Goal: Task Accomplishment & Management: Manage account settings

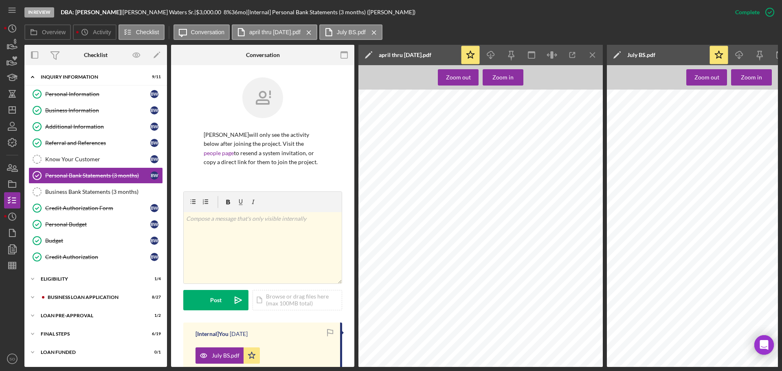
scroll to position [0, 3]
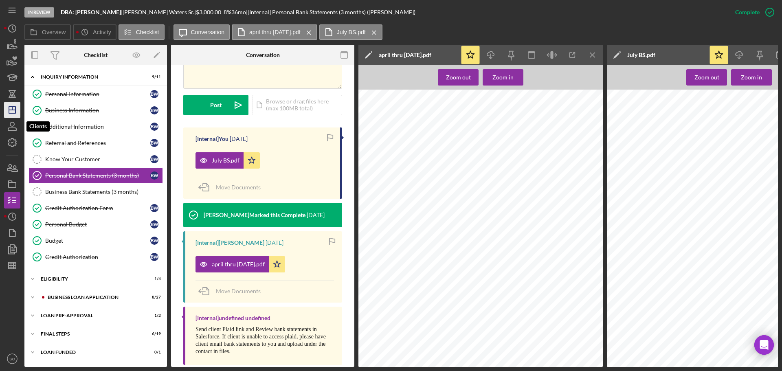
click at [15, 118] on icon "Icon/Dashboard" at bounding box center [12, 110] width 20 height 20
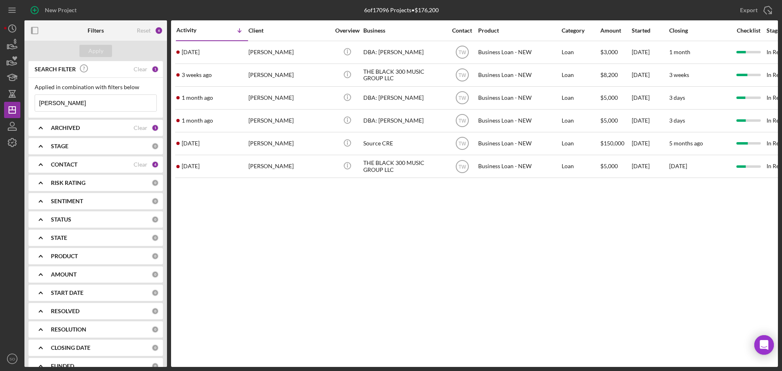
drag, startPoint x: 93, startPoint y: 107, endPoint x: 0, endPoint y: 101, distance: 93.0
click at [0, 101] on div "New Project 6 of 17096 Projects • $176,200 [PERSON_NAME] Export Icon/Export Fil…" at bounding box center [391, 185] width 782 height 371
type input "[PERSON_NAME]"
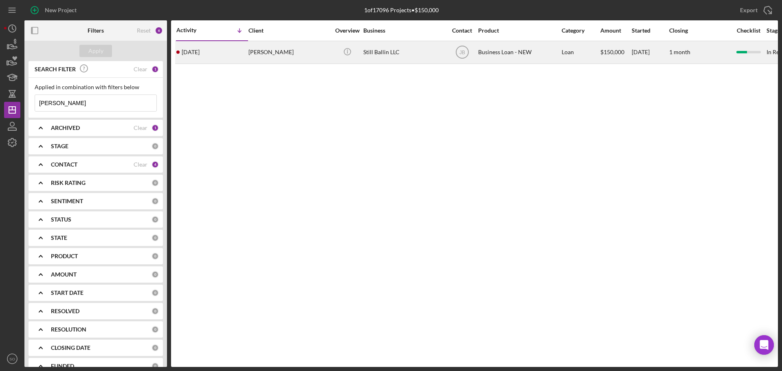
click at [232, 52] on div "[DATE] [PERSON_NAME]" at bounding box center [211, 53] width 71 height 22
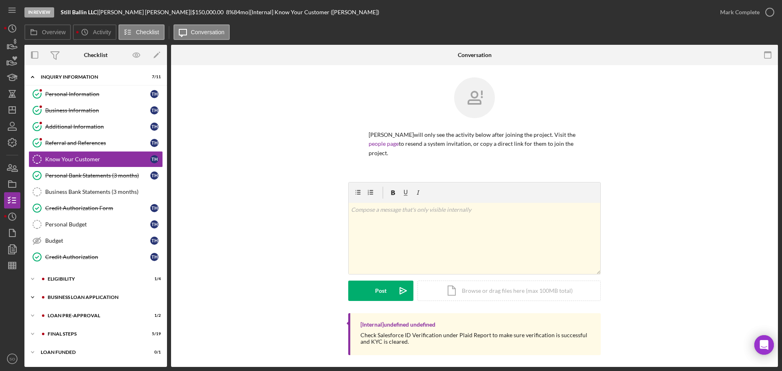
click at [79, 296] on div "BUSINESS LOAN APPLICATION" at bounding box center [102, 297] width 109 height 5
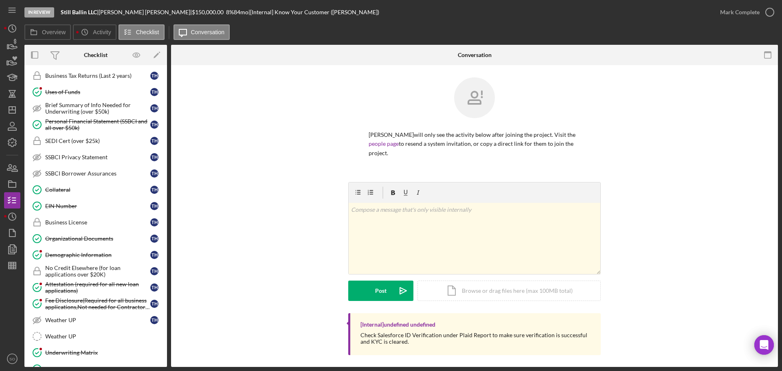
scroll to position [239, 0]
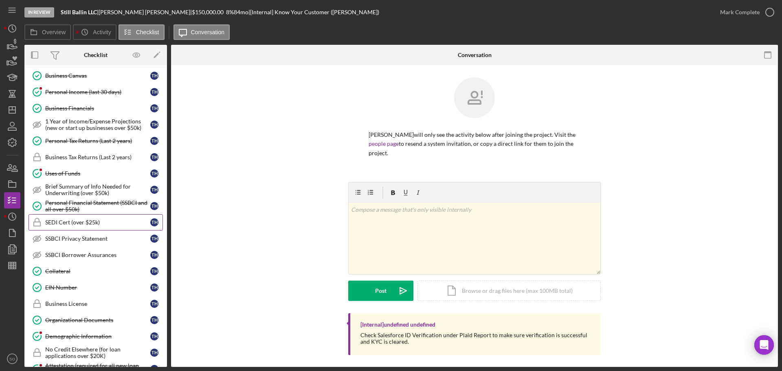
click at [85, 226] on link "SEDI Cert (over $25k) SEDI Cert (over $25k) T H" at bounding box center [95, 222] width 134 height 16
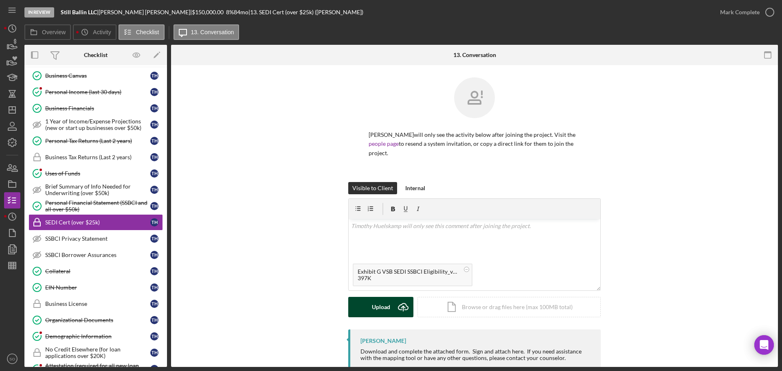
click at [381, 303] on div "Upload" at bounding box center [381, 307] width 18 height 20
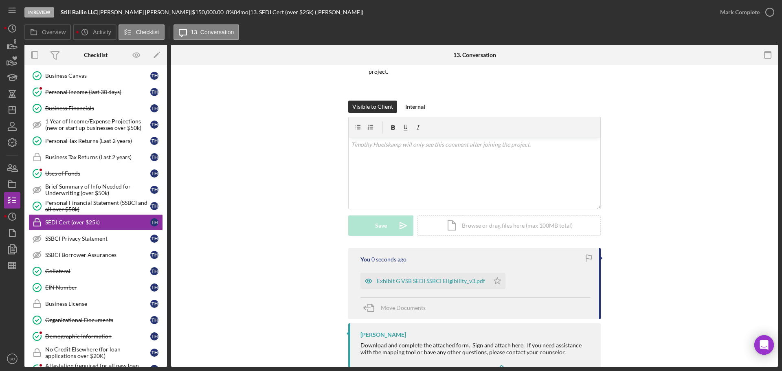
scroll to position [117, 0]
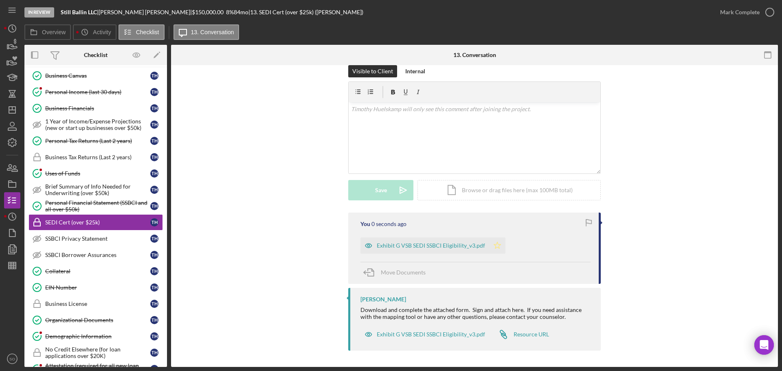
click at [500, 246] on icon "Icon/Star" at bounding box center [497, 245] width 16 height 16
click at [746, 12] on div "Mark Complete" at bounding box center [739, 12] width 39 height 16
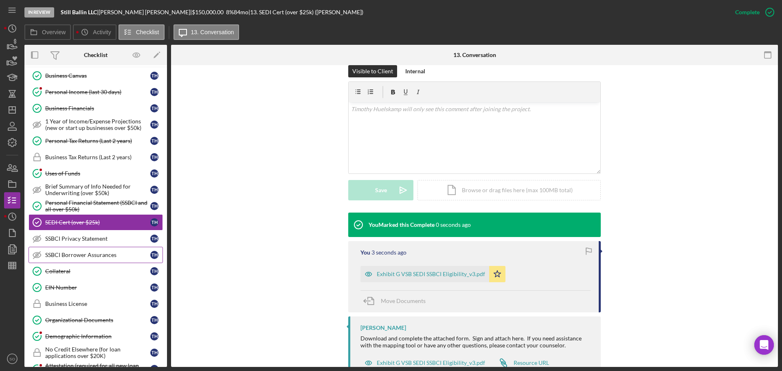
click at [101, 236] on div "SSBCI Privacy Statement" at bounding box center [97, 238] width 105 height 7
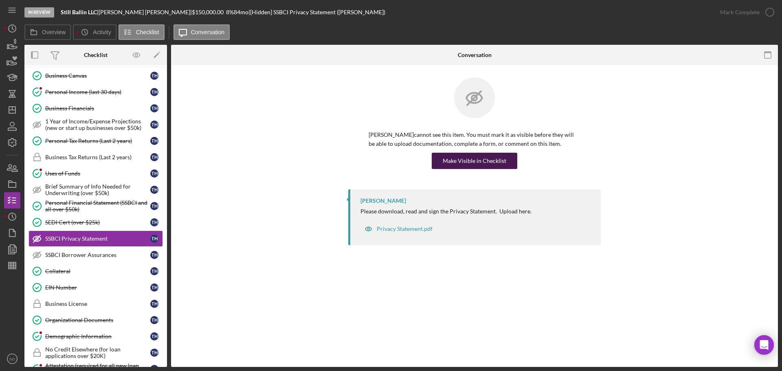
click at [485, 163] on div "Make Visible in Checklist" at bounding box center [474, 161] width 64 height 16
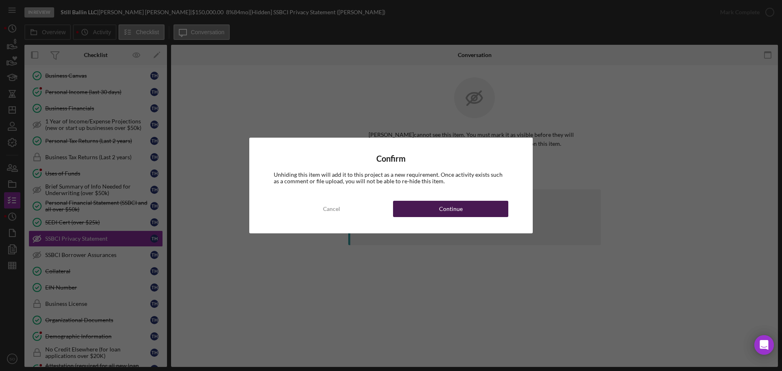
click at [484, 209] on button "Continue" at bounding box center [450, 209] width 115 height 16
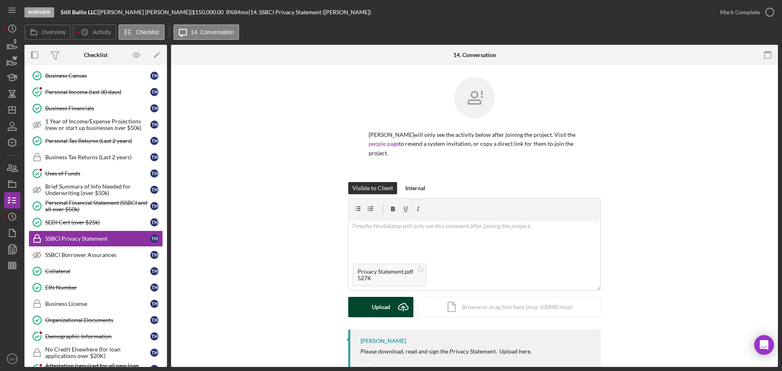
click at [379, 313] on div "Upload" at bounding box center [381, 307] width 18 height 20
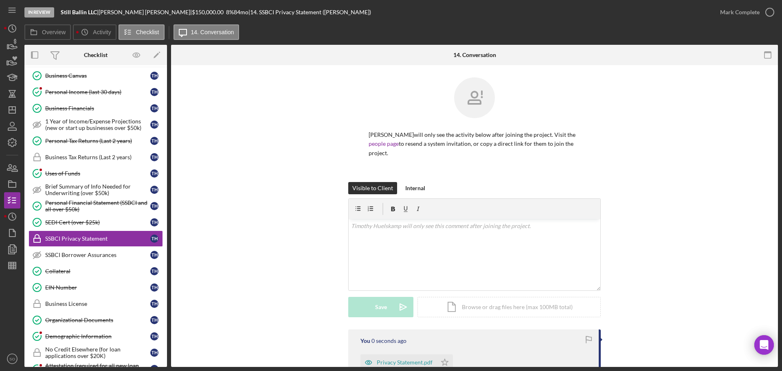
scroll to position [110, 0]
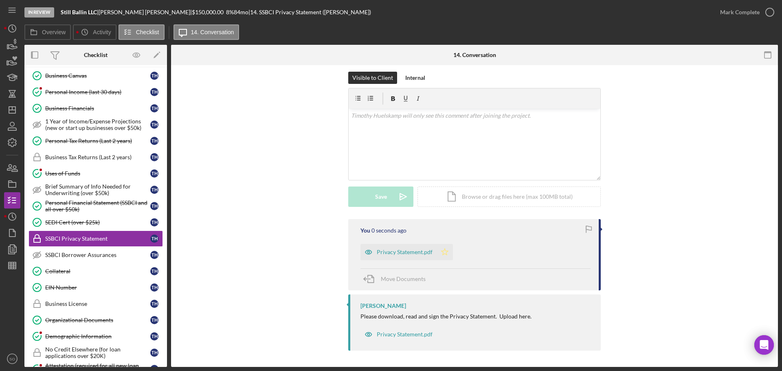
click at [445, 252] on polygon "button" at bounding box center [444, 251] width 7 height 7
click at [735, 11] on div "Mark Complete" at bounding box center [739, 12] width 39 height 16
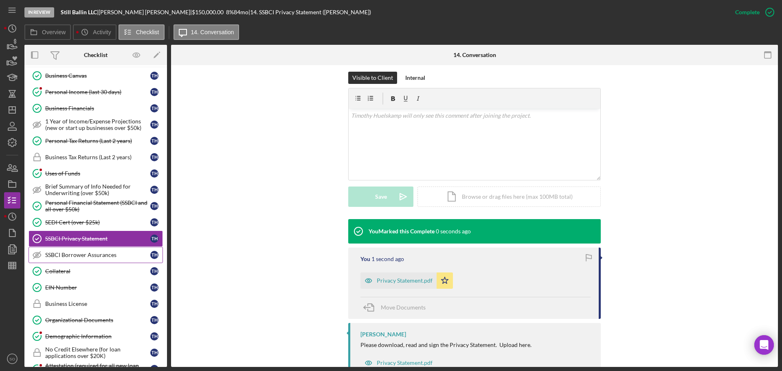
click at [100, 256] on div "SSBCI Borrower Assurances" at bounding box center [97, 255] width 105 height 7
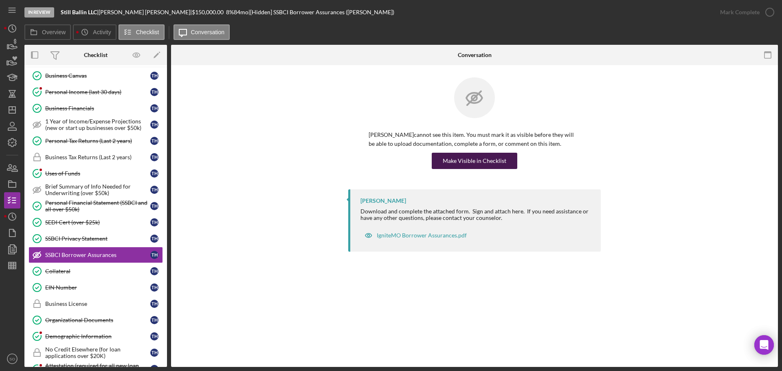
click at [470, 158] on div "Make Visible in Checklist" at bounding box center [474, 161] width 64 height 16
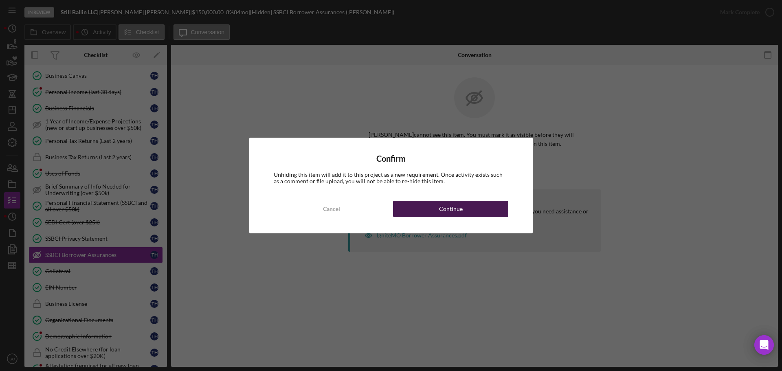
click at [488, 205] on button "Continue" at bounding box center [450, 209] width 115 height 16
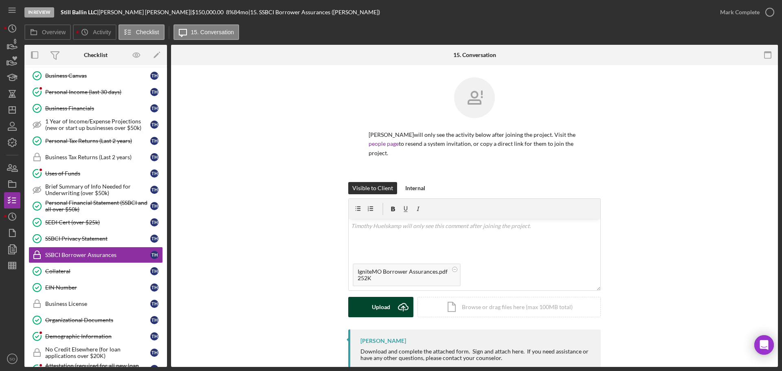
click at [370, 305] on button "Upload Icon/Upload" at bounding box center [380, 307] width 65 height 20
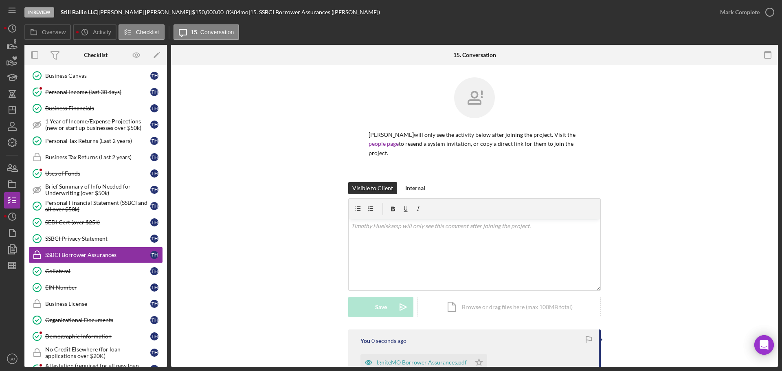
scroll to position [117, 0]
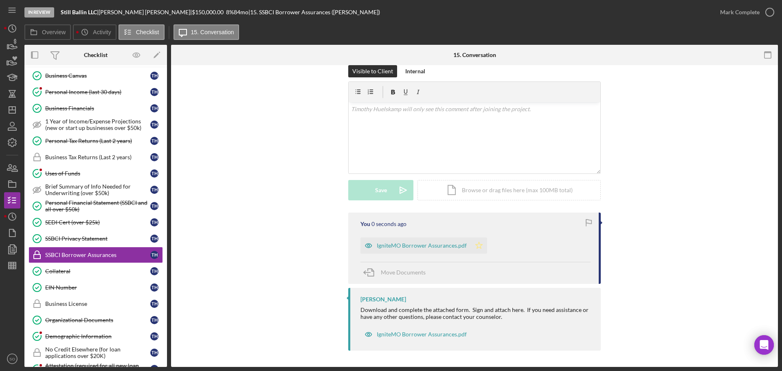
click at [473, 248] on icon "Icon/Star" at bounding box center [479, 245] width 16 height 16
click at [732, 19] on div "Mark Complete" at bounding box center [739, 12] width 39 height 16
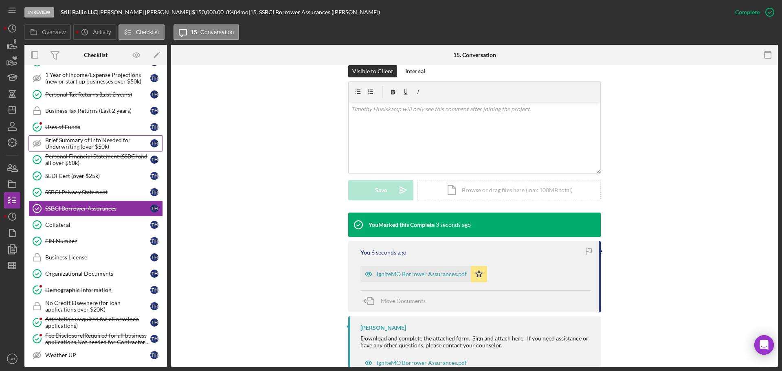
scroll to position [442, 0]
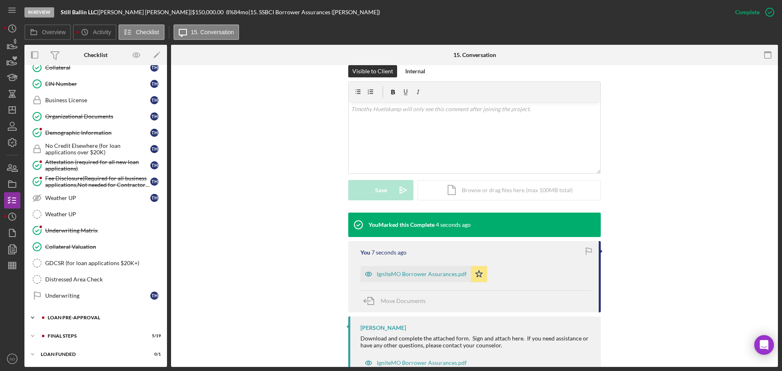
click at [94, 323] on div "Icon/Expander LOAN PRE-APPROVAL 1 / 2" at bounding box center [95, 317] width 142 height 16
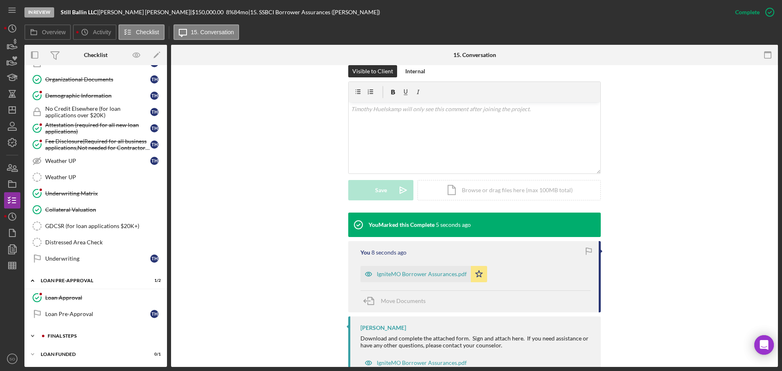
click at [88, 335] on div "FINAL STEPS" at bounding box center [102, 335] width 109 height 5
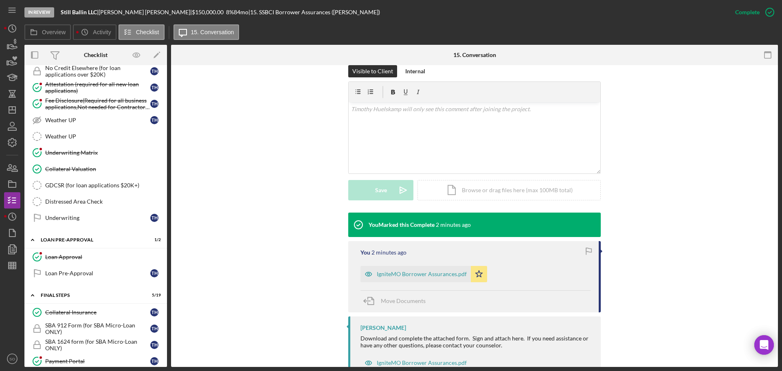
scroll to position [438, 0]
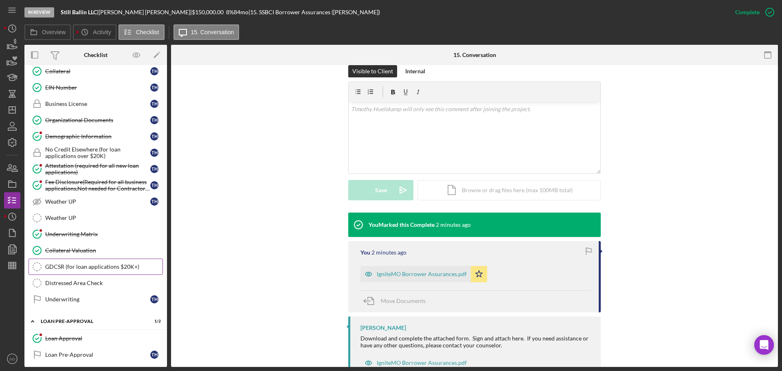
drag, startPoint x: 67, startPoint y: 250, endPoint x: 76, endPoint y: 263, distance: 15.8
click at [67, 250] on div "Collateral Valuation" at bounding box center [103, 250] width 117 height 7
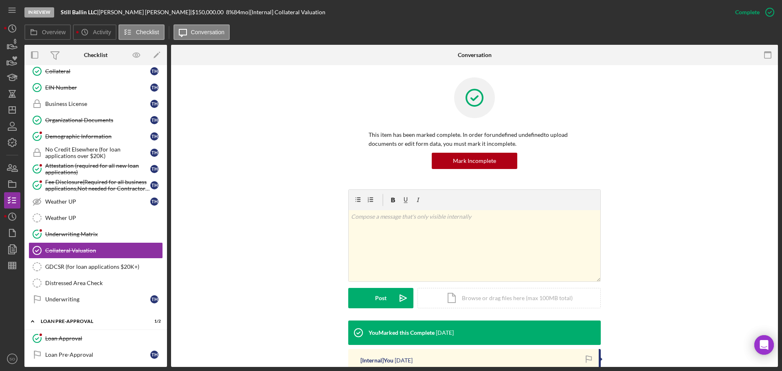
scroll to position [129, 0]
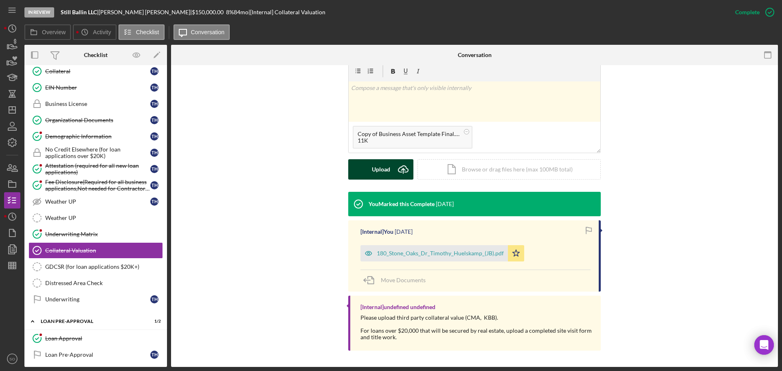
click at [370, 169] on button "Upload Icon/Upload" at bounding box center [380, 169] width 65 height 20
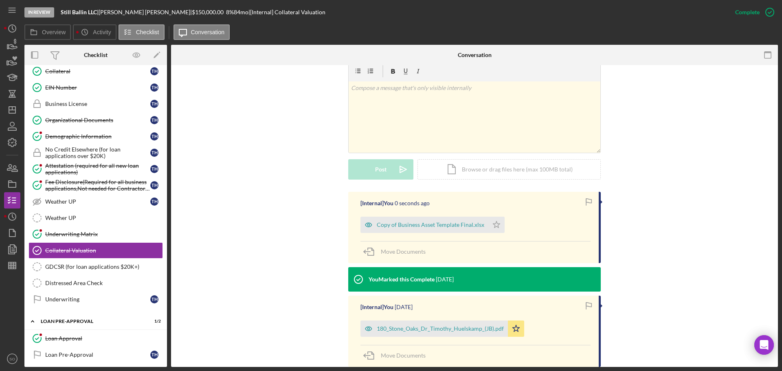
click at [252, 212] on div "[Internal] You 0 seconds ago Copy of Business Asset Template Final.xlsx Icon/St…" at bounding box center [474, 311] width 582 height 239
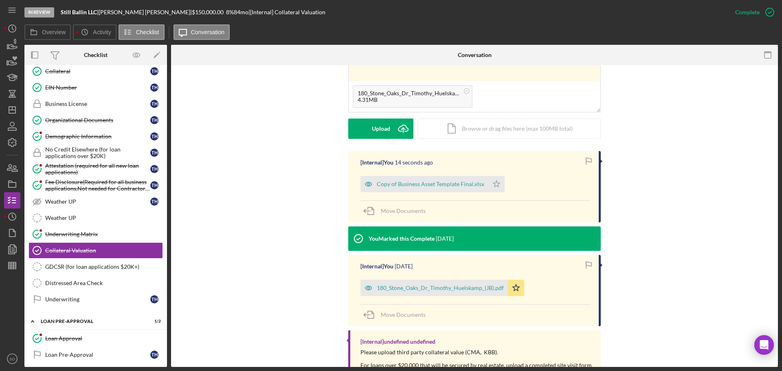
scroll to position [88, 0]
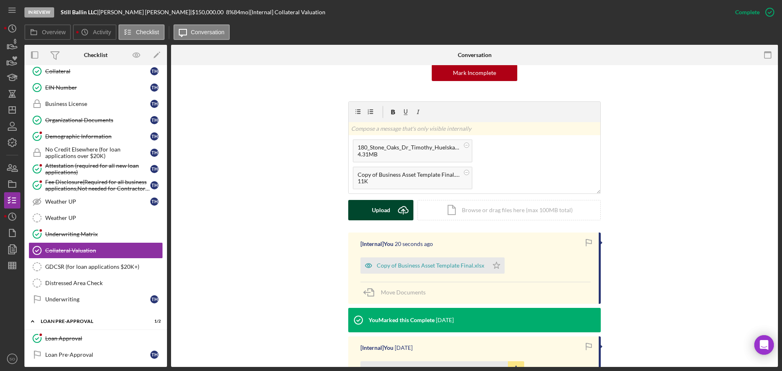
click at [364, 208] on button "Upload Icon/Upload" at bounding box center [380, 210] width 65 height 20
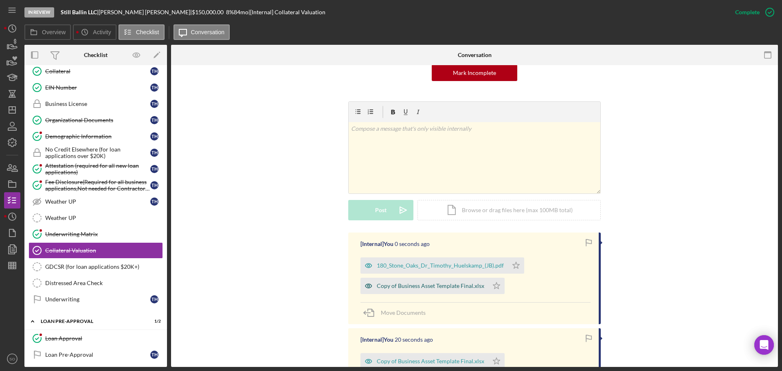
scroll to position [169, 0]
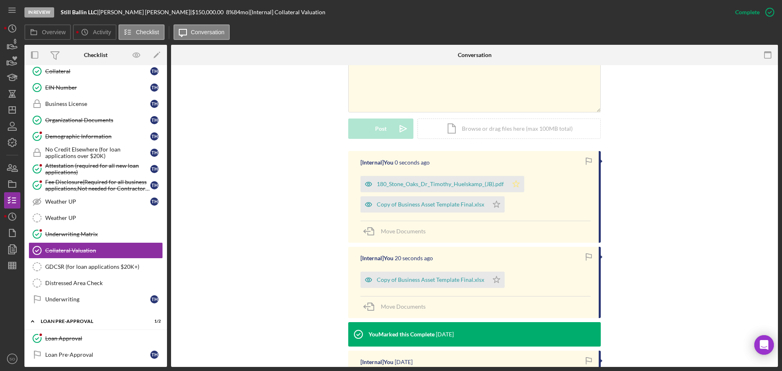
click at [513, 181] on icon "Icon/Star" at bounding box center [516, 184] width 16 height 16
click at [493, 206] on icon "Icon/Star" at bounding box center [496, 204] width 16 height 16
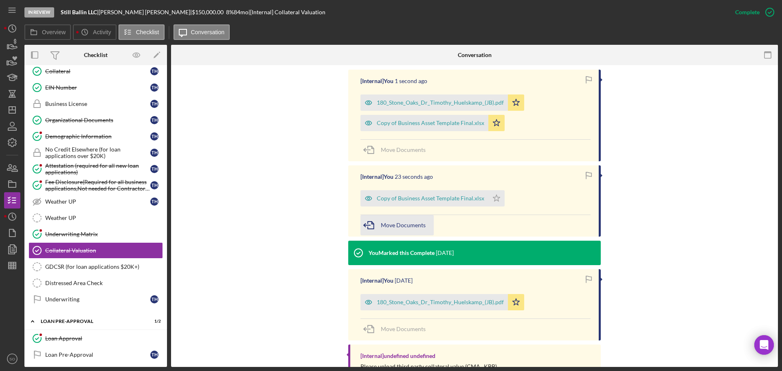
click at [383, 223] on span "Move Documents" at bounding box center [403, 224] width 45 height 7
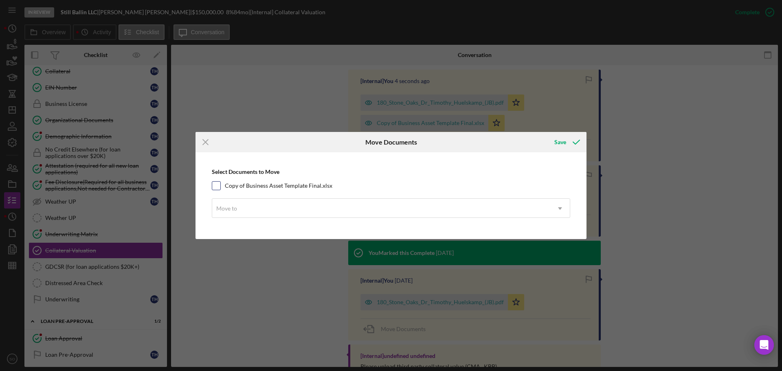
click at [214, 183] on input "Copy of Business Asset Template Final.xlsx" at bounding box center [216, 186] width 8 height 8
checkbox input "true"
click at [266, 218] on div "Move to" at bounding box center [381, 208] width 338 height 19
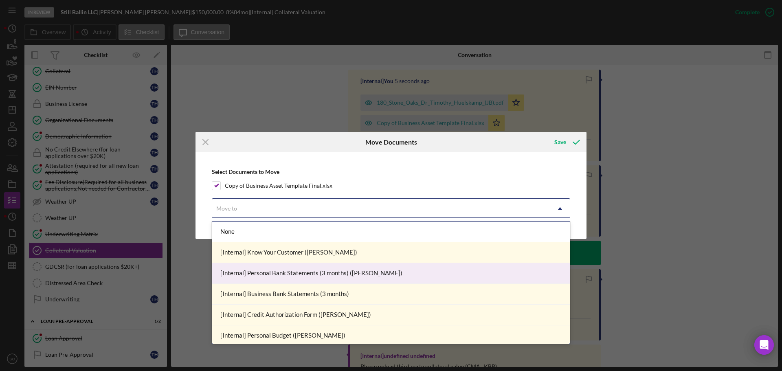
scroll to position [122, 0]
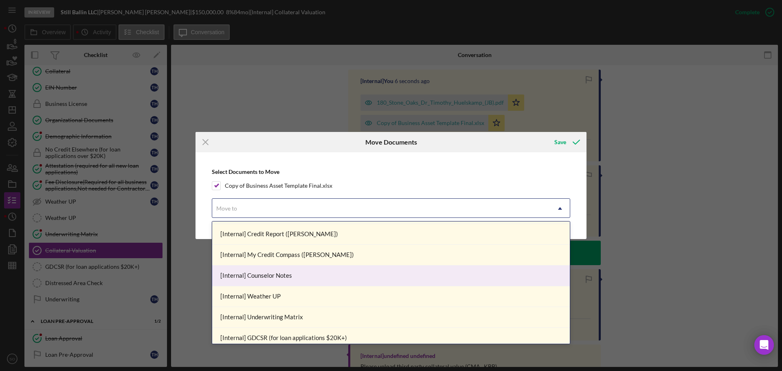
click at [285, 272] on div "[Internal] Counselor Notes" at bounding box center [390, 275] width 357 height 21
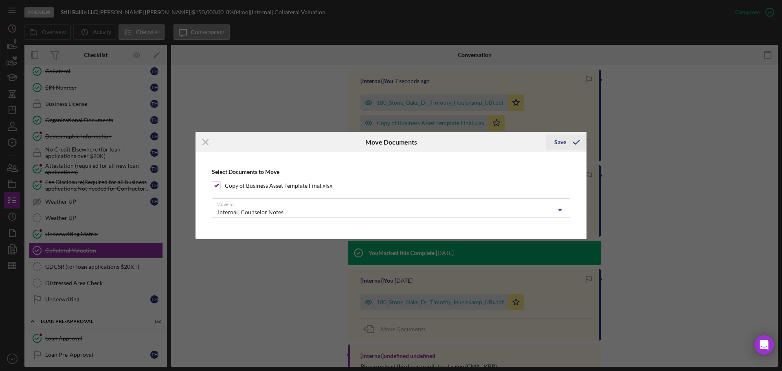
click at [565, 147] on div "Save" at bounding box center [560, 142] width 12 height 16
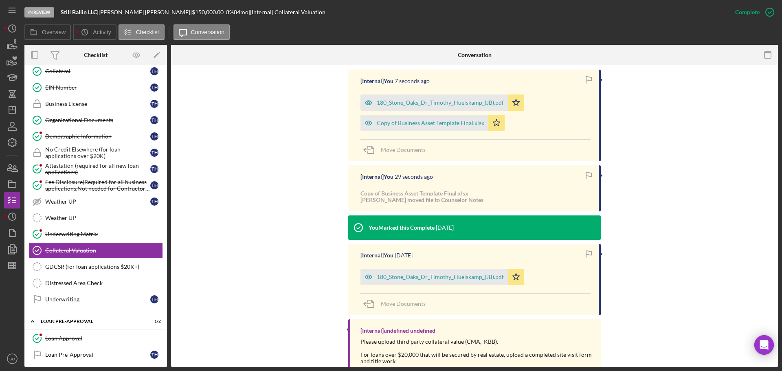
scroll to position [275, 0]
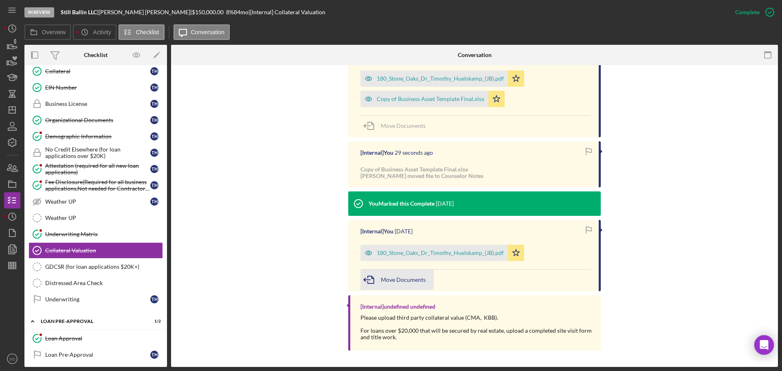
click at [400, 282] on span "Move Documents" at bounding box center [403, 279] width 45 height 7
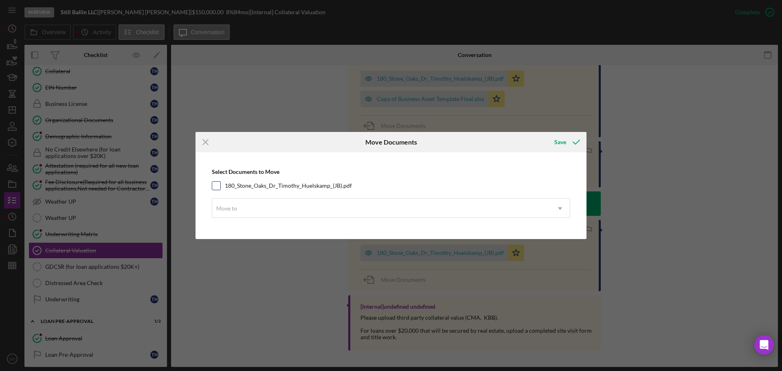
click at [217, 184] on input "180_Stone_Oaks_Dr_Timothy_Huelskamp_(JB).pdf" at bounding box center [216, 186] width 8 height 8
checkbox input "true"
click at [275, 211] on div "Move to" at bounding box center [381, 208] width 338 height 19
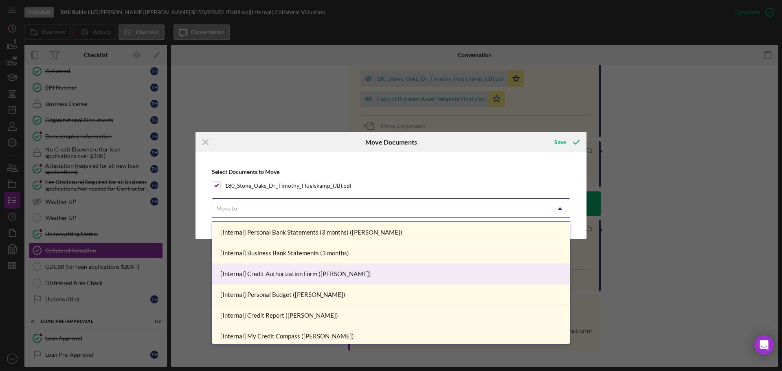
scroll to position [163, 0]
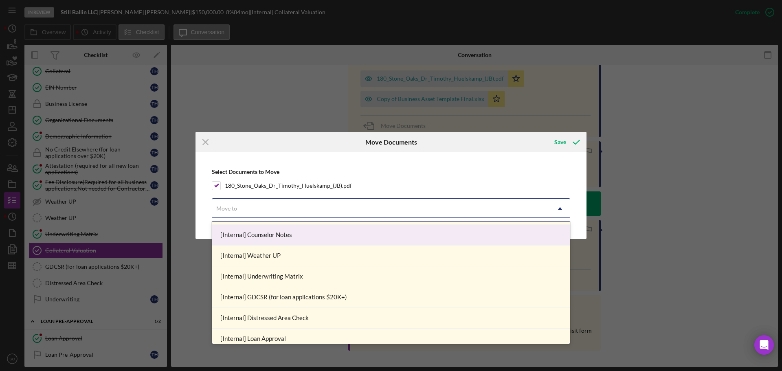
click at [291, 238] on div "[Internal] Counselor Notes" at bounding box center [390, 235] width 357 height 21
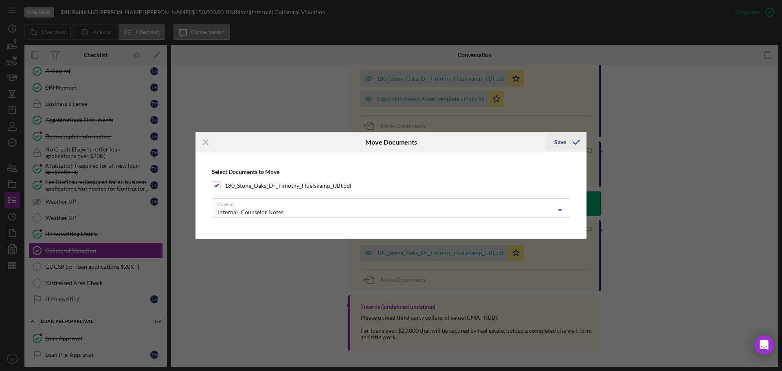
click at [571, 145] on icon "submit" at bounding box center [576, 142] width 20 height 20
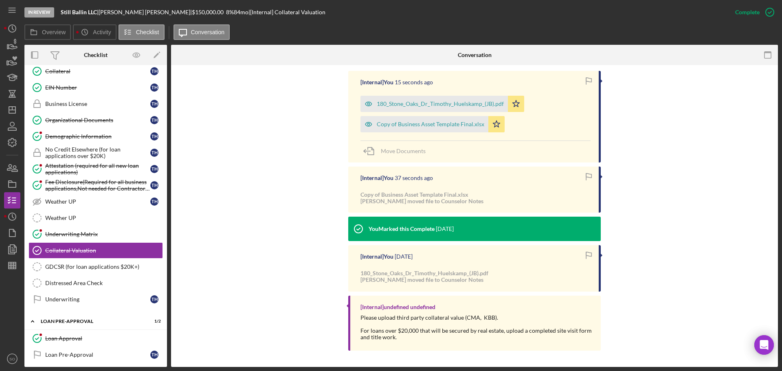
scroll to position [250, 0]
click at [658, 202] on div "[Internal] You 15 seconds ago 180_Stone_Oaks_Dr_Timothy_Huelskamp_(JB).pdf Icon…" at bounding box center [474, 213] width 582 height 284
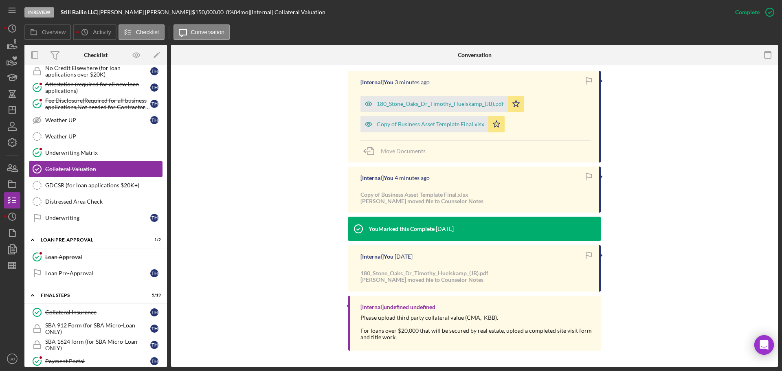
scroll to position [764, 0]
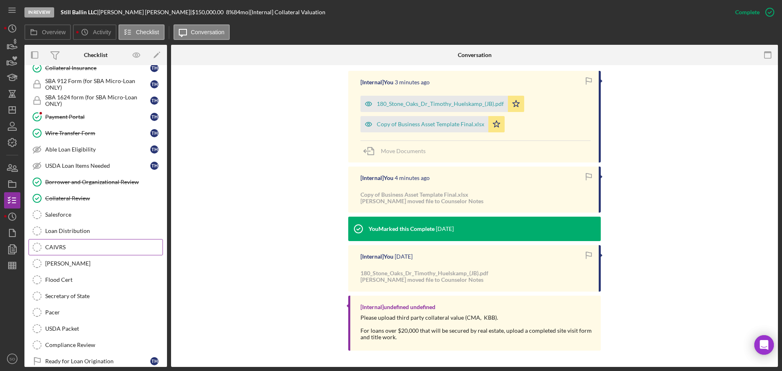
click at [90, 241] on link "CAIVRS CAIVRS" at bounding box center [95, 247] width 134 height 16
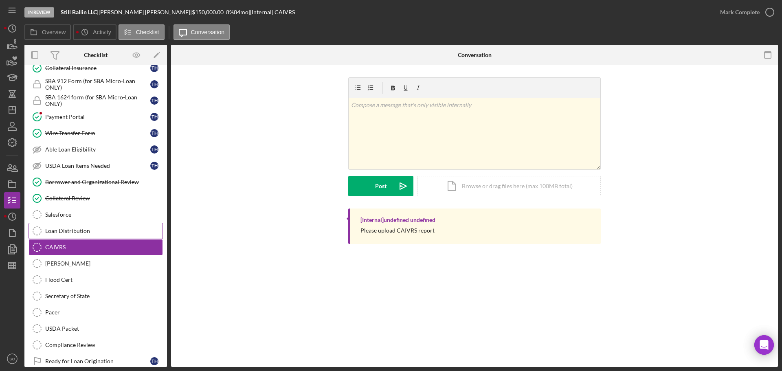
click at [86, 234] on div "Loan Distribution" at bounding box center [103, 231] width 117 height 7
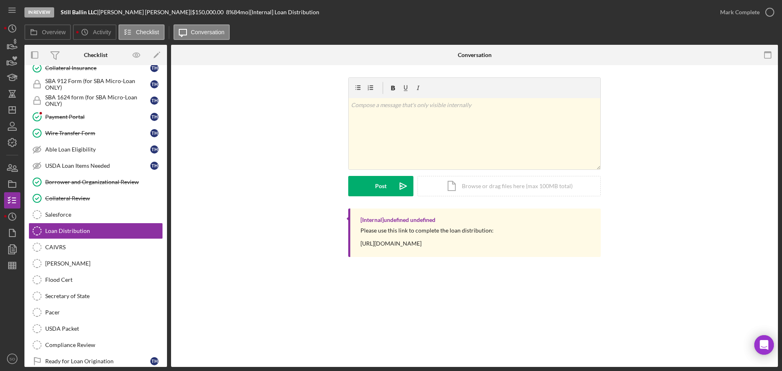
click at [444, 244] on div "Please use this link to complete the loan distribution: [URL][DOMAIN_NAME]" at bounding box center [426, 237] width 133 height 20
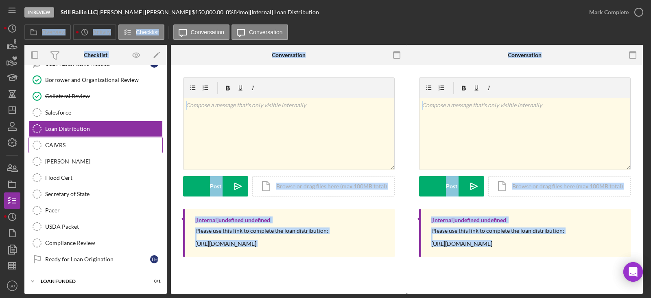
scroll to position [202, 0]
click at [177, 148] on div "v Color teal Color pink Remove color Add row above Add row below Add column bef…" at bounding box center [289, 169] width 236 height 208
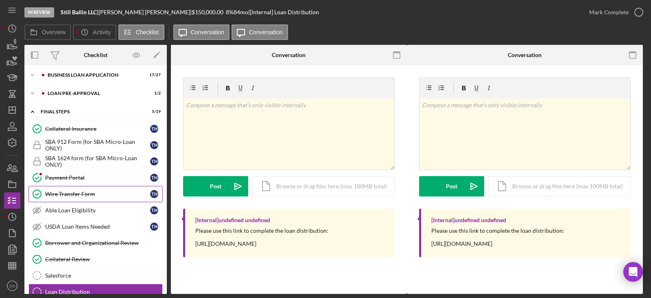
scroll to position [0, 0]
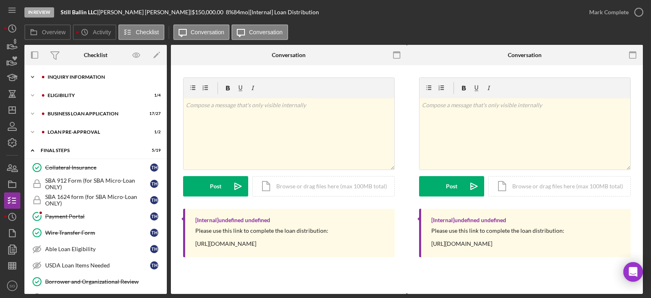
drag, startPoint x: 78, startPoint y: 78, endPoint x: 79, endPoint y: 83, distance: 5.4
click at [78, 78] on div "INQUIRY INFORMATION" at bounding box center [102, 76] width 109 height 5
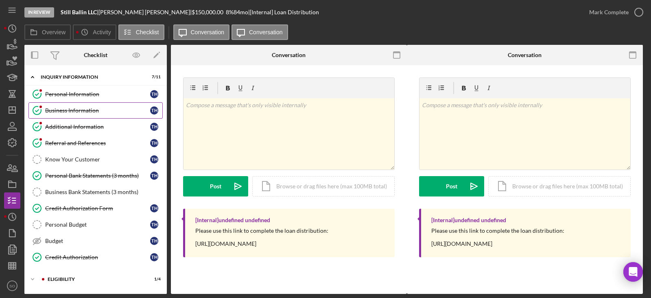
click at [68, 104] on link "Business Information Business Information T H" at bounding box center [95, 110] width 134 height 16
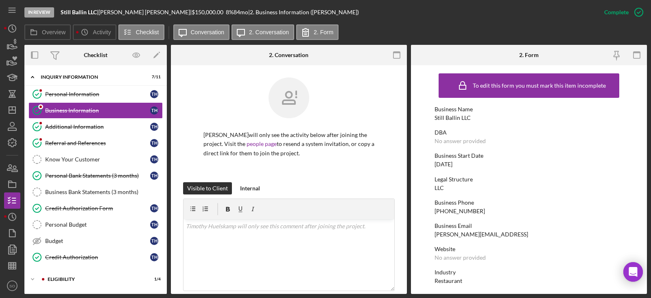
click at [460, 116] on div "Still Ballin LLC" at bounding box center [453, 117] width 36 height 7
click at [459, 116] on div "Still Ballin LLC" at bounding box center [453, 117] width 36 height 7
copy div "Still Ballin LLC"
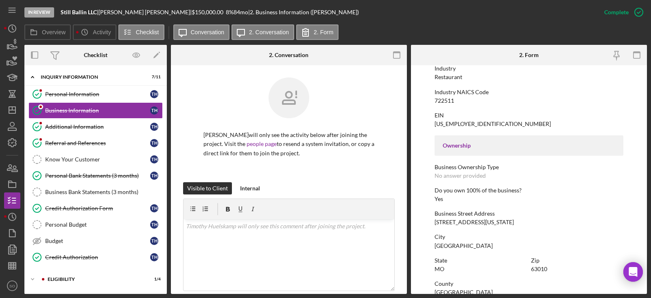
click at [458, 221] on div "[STREET_ADDRESS][US_STATE]" at bounding box center [474, 222] width 79 height 7
copy div "[STREET_ADDRESS][US_STATE]"
click at [447, 246] on div "[GEOGRAPHIC_DATA]" at bounding box center [464, 245] width 58 height 7
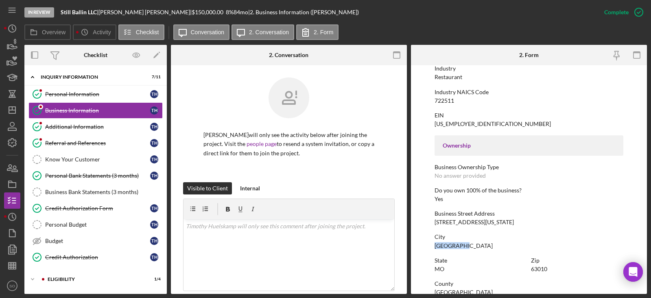
click at [447, 246] on div "[GEOGRAPHIC_DATA]" at bounding box center [464, 245] width 58 height 7
copy div "[GEOGRAPHIC_DATA]"
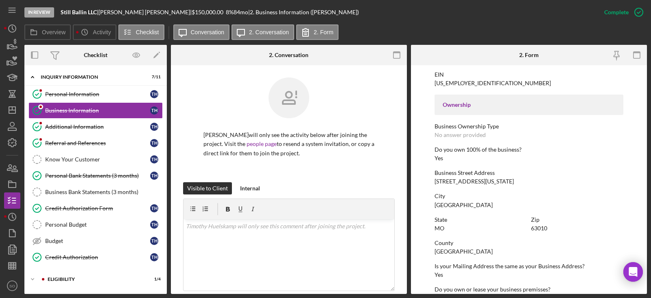
click at [542, 227] on div "63010" at bounding box center [539, 228] width 16 height 7
copy div "63010"
click at [458, 255] on div "To edit this form you must mark this item incomplete Business Name Still Ballin…" at bounding box center [529, 128] width 189 height 606
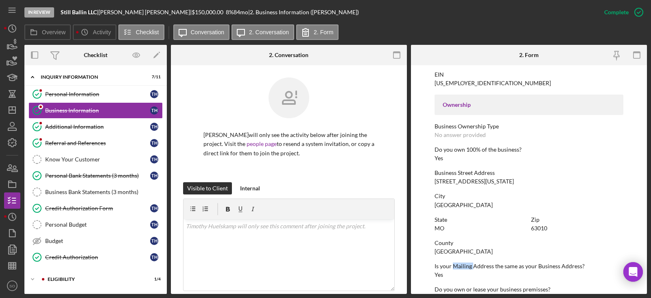
click at [458, 254] on div "[GEOGRAPHIC_DATA]" at bounding box center [464, 251] width 58 height 7
copy div "[GEOGRAPHIC_DATA]"
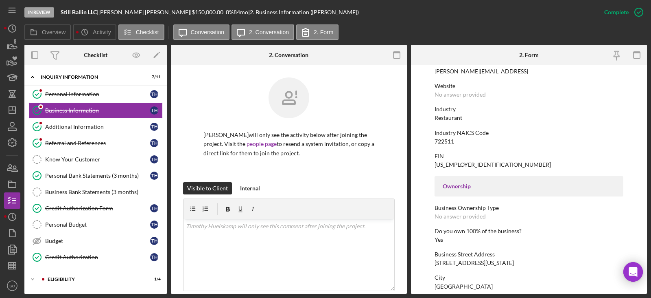
scroll to position [122, 0]
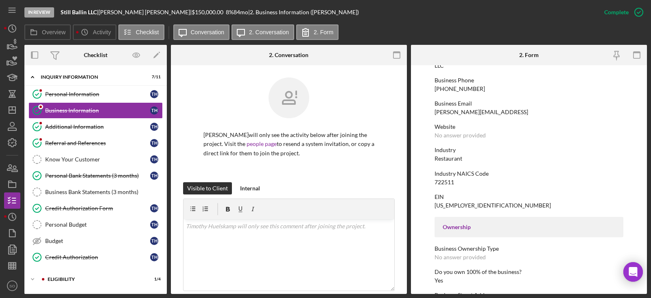
click at [444, 160] on div "Restaurant" at bounding box center [449, 158] width 28 height 7
copy div "Restaurant"
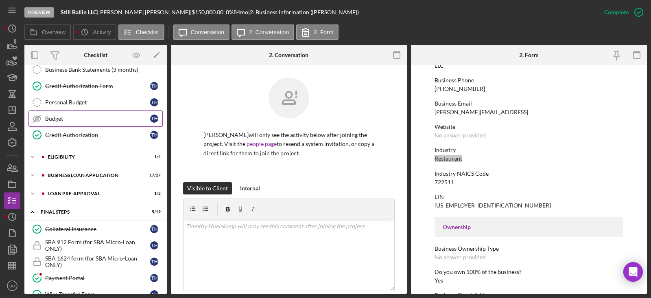
scroll to position [244, 0]
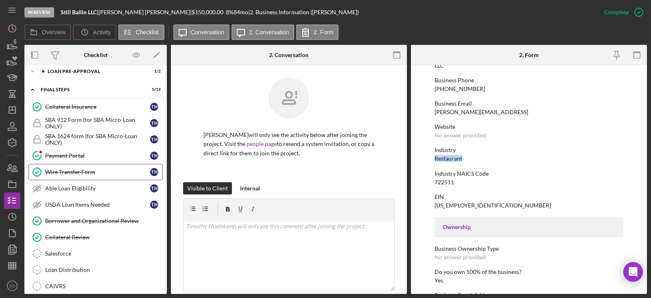
click at [92, 170] on div "Wire Transfer Form" at bounding box center [97, 172] width 105 height 7
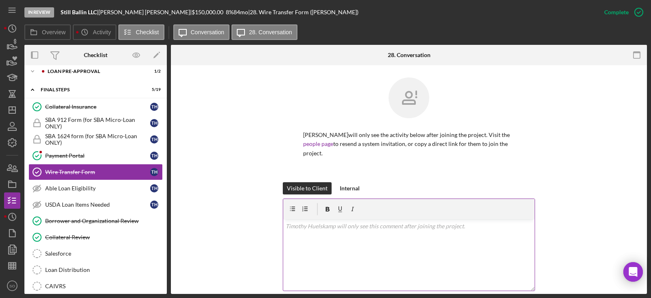
scroll to position [198, 0]
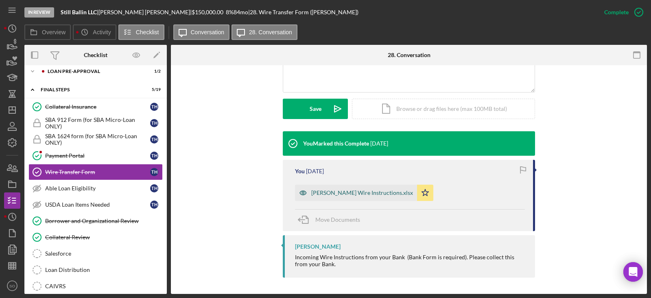
click at [346, 193] on div "[PERSON_NAME] Wire Instructions.xlsx" at bounding box center [362, 192] width 102 height 7
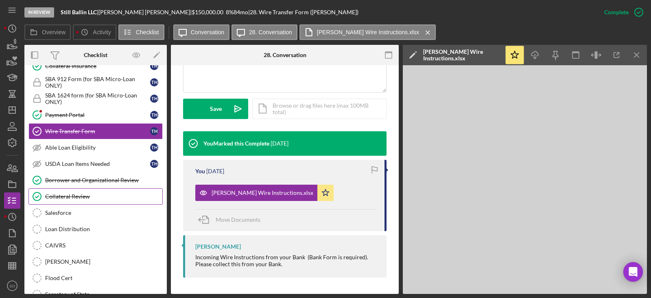
scroll to position [163, 0]
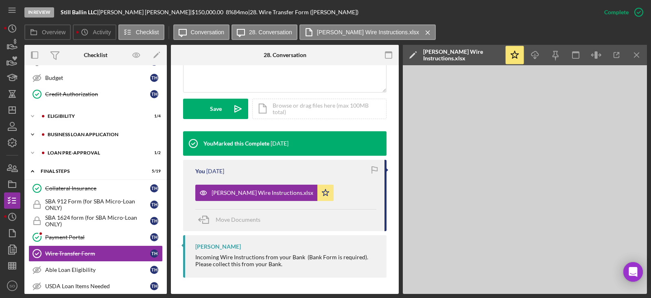
click at [87, 135] on div "BUSINESS LOAN APPLICATION" at bounding box center [102, 134] width 109 height 5
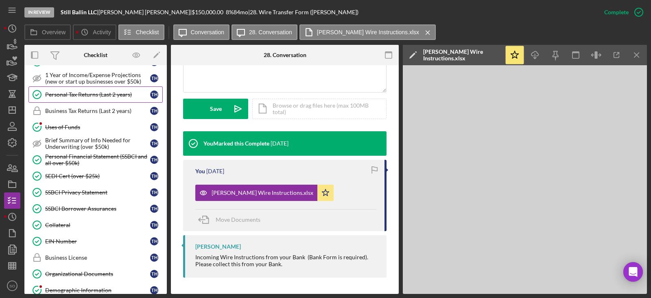
scroll to position [366, 0]
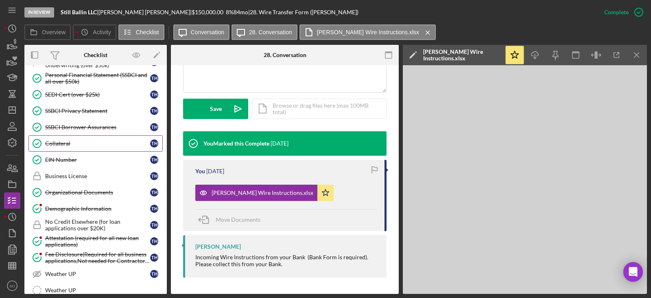
click at [79, 145] on div "Collateral" at bounding box center [97, 143] width 105 height 7
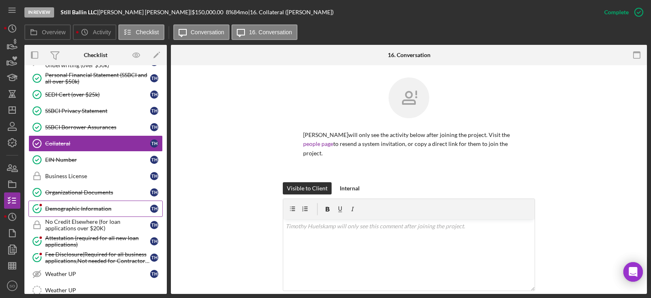
scroll to position [448, 0]
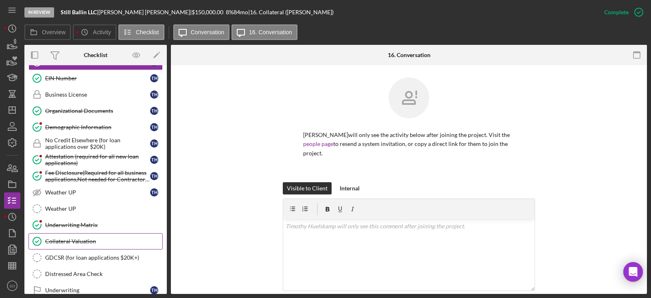
drag, startPoint x: 93, startPoint y: 237, endPoint x: 117, endPoint y: 242, distance: 24.9
click at [93, 239] on link "Collateral Valuation Collateral Valuation" at bounding box center [95, 241] width 134 height 16
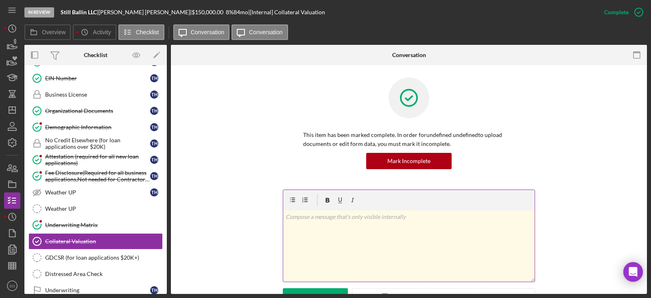
scroll to position [163, 0]
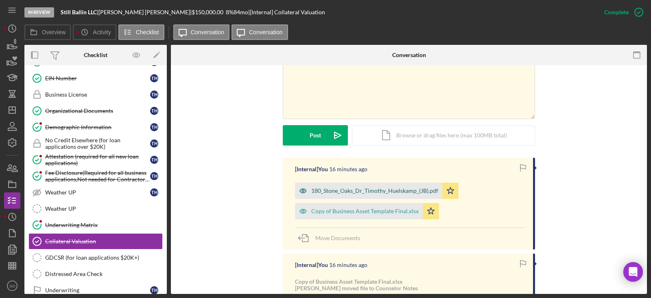
click at [366, 188] on div "180_Stone_Oaks_Dr_Timothy_Huelskamp_(JB).pdf" at bounding box center [374, 190] width 127 height 7
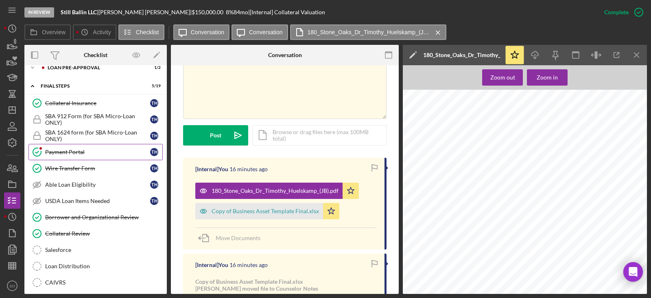
scroll to position [611, 0]
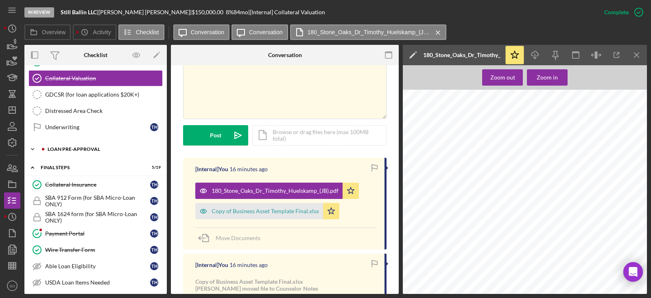
click at [76, 153] on div "Icon/Expander LOAN PRE-APPROVAL 1 / 2" at bounding box center [95, 149] width 142 height 16
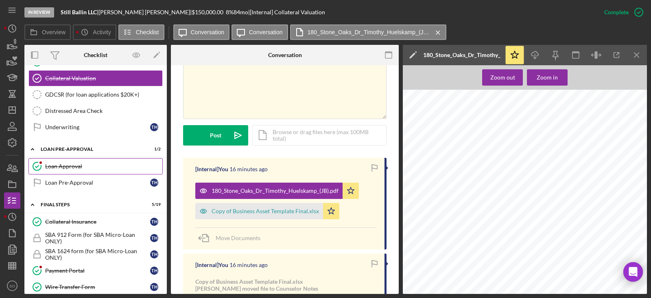
click at [74, 168] on div "Loan Approval" at bounding box center [103, 166] width 117 height 7
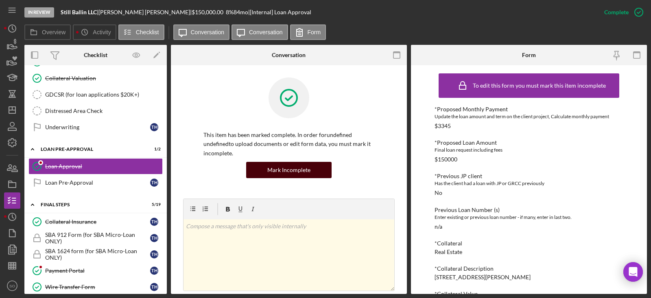
scroll to position [122, 0]
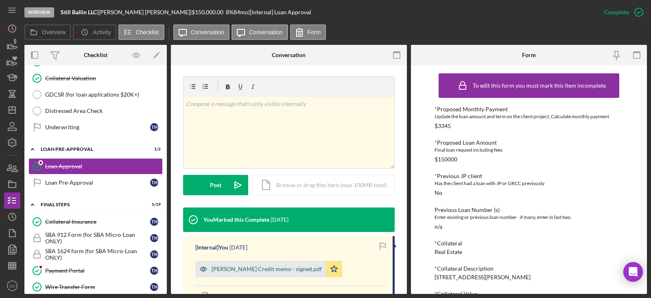
click at [276, 273] on div "[PERSON_NAME] Credit memo - signed.pdf" at bounding box center [260, 269] width 131 height 16
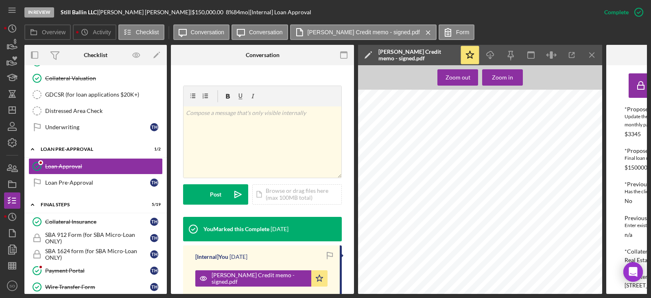
scroll to position [41, 0]
click at [591, 50] on icon "Icon/Menu Close" at bounding box center [592, 55] width 18 height 18
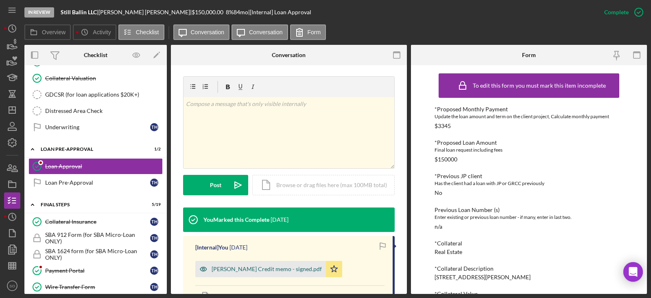
click at [294, 270] on div "[PERSON_NAME] Credit memo - signed.pdf" at bounding box center [267, 268] width 110 height 7
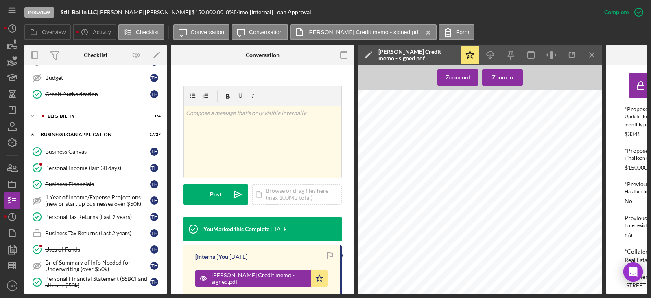
scroll to position [122, 0]
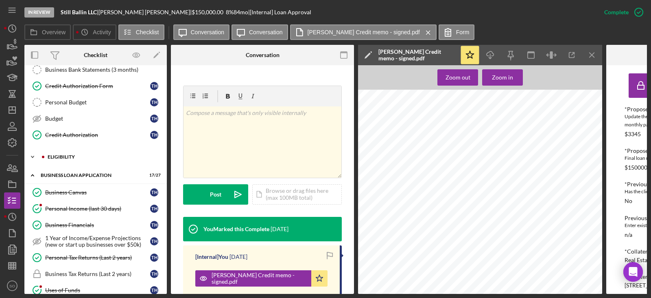
click at [77, 155] on div "ELIGIBILITY" at bounding box center [102, 156] width 109 height 5
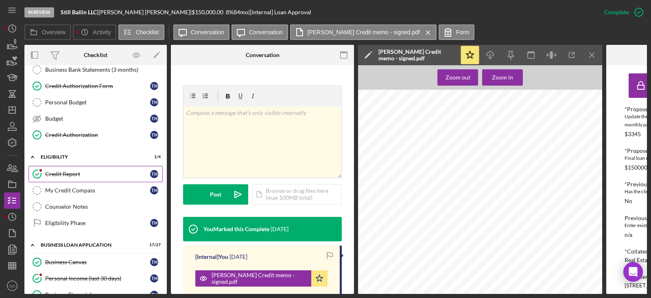
click at [64, 175] on div "Credit Report" at bounding box center [97, 174] width 105 height 7
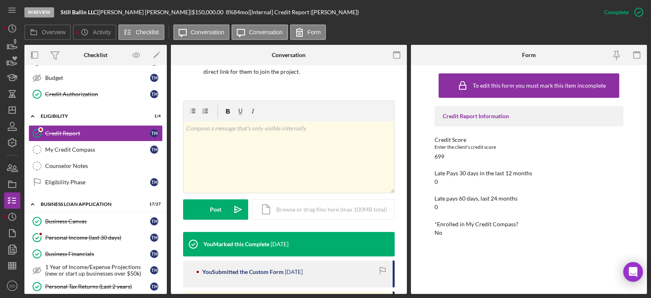
scroll to position [122, 0]
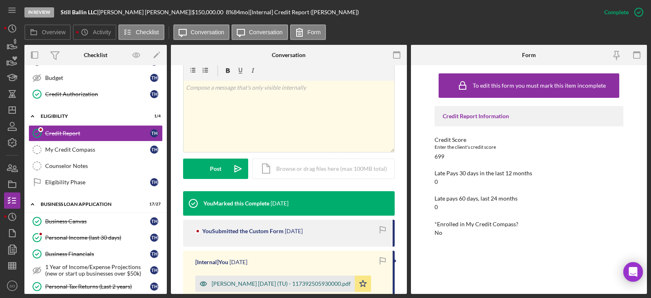
drag, startPoint x: 288, startPoint y: 280, endPoint x: 297, endPoint y: 282, distance: 8.8
click at [288, 280] on div "[PERSON_NAME] [DATE] (TU) - 117392505930000.pdf" at bounding box center [281, 283] width 139 height 7
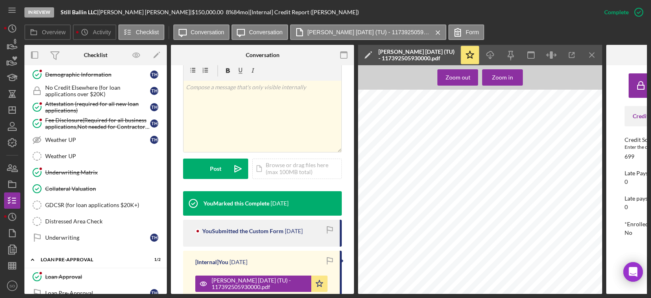
scroll to position [651, 0]
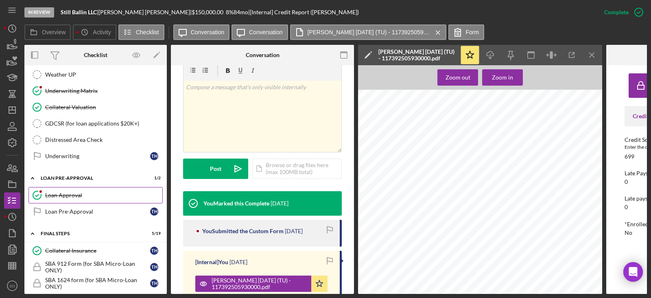
click at [76, 196] on div "Loan Approval" at bounding box center [103, 195] width 117 height 7
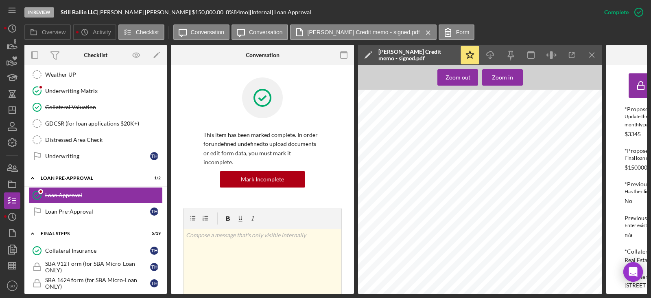
scroll to position [122, 0]
click at [589, 57] on icon "Icon/Menu Close" at bounding box center [592, 55] width 18 height 18
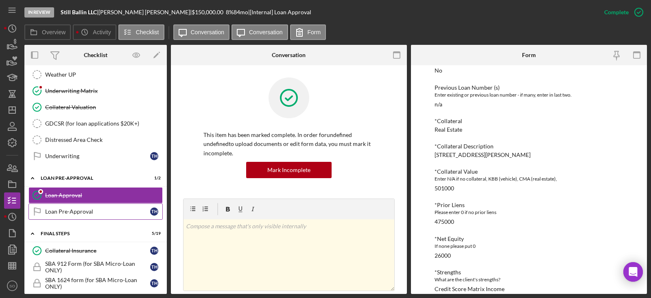
scroll to position [611, 0]
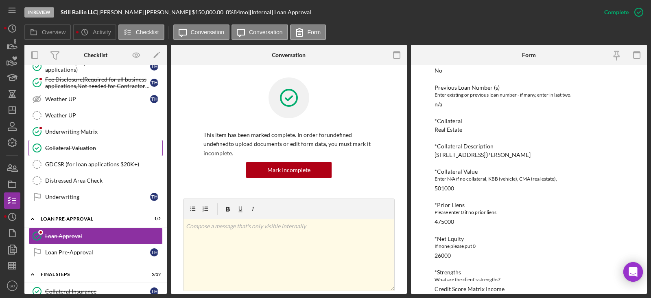
click at [78, 151] on div "Collateral Valuation" at bounding box center [103, 148] width 117 height 7
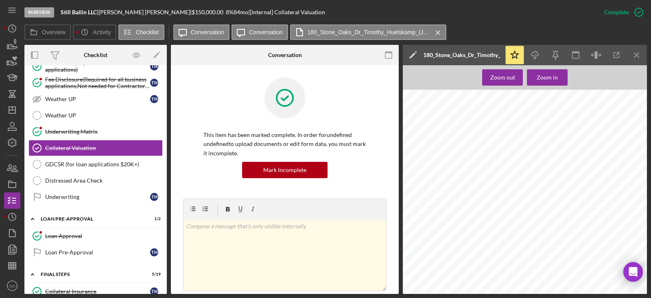
scroll to position [366, 0]
click at [87, 230] on link "Loan Approval Loan Approval" at bounding box center [95, 236] width 134 height 16
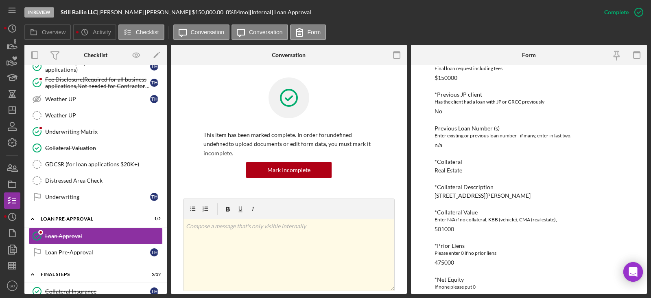
scroll to position [163, 0]
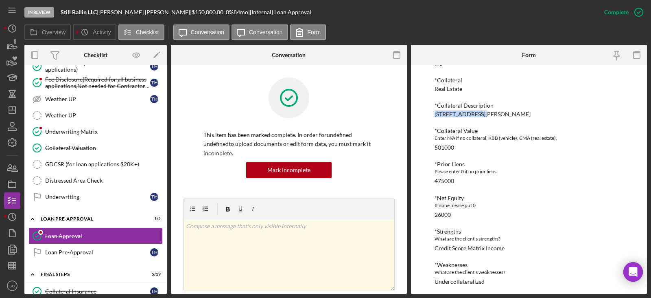
drag, startPoint x: 481, startPoint y: 114, endPoint x: 428, endPoint y: 114, distance: 52.9
click at [428, 114] on div "To edit this form you must mark this item incomplete *Proposed Monthly Payment …" at bounding box center [529, 179] width 236 height 228
copy div "[STREET_ADDRESS]"
click at [495, 114] on div "[STREET_ADDRESS][PERSON_NAME]" at bounding box center [483, 114] width 96 height 7
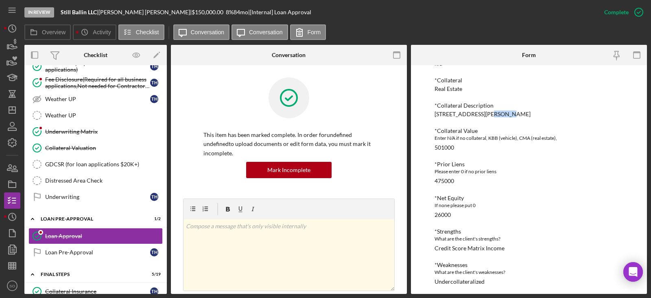
copy div "[PERSON_NAME]"
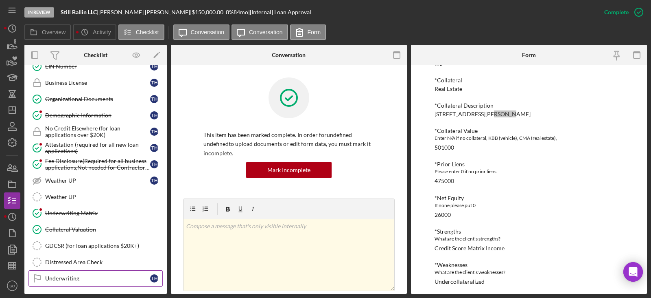
scroll to position [488, 0]
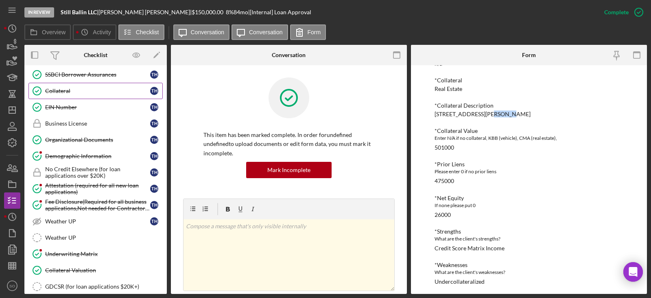
click at [77, 94] on link "Collateral Collateral T H" at bounding box center [95, 91] width 134 height 16
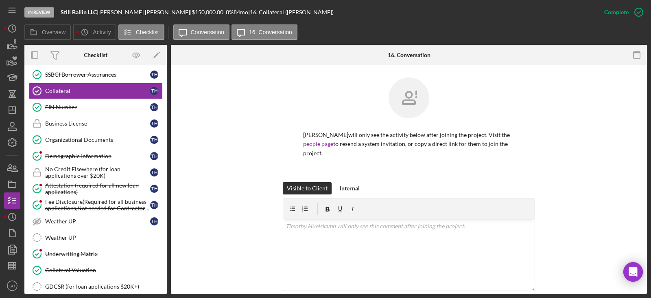
scroll to position [163, 0]
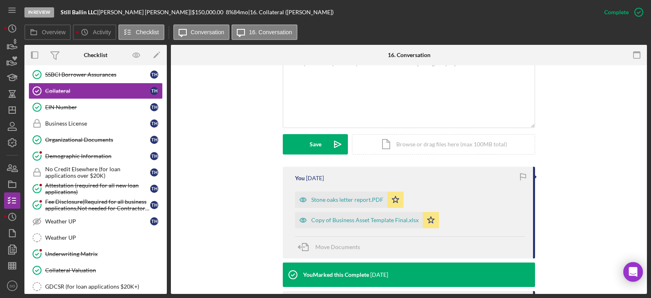
click at [350, 199] on div "Stone oaks letter report.PDF" at bounding box center [347, 199] width 72 height 7
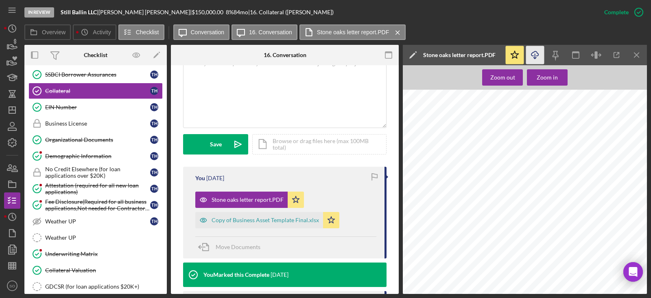
click at [530, 58] on icon "Icon/Download" at bounding box center [535, 55] width 18 height 18
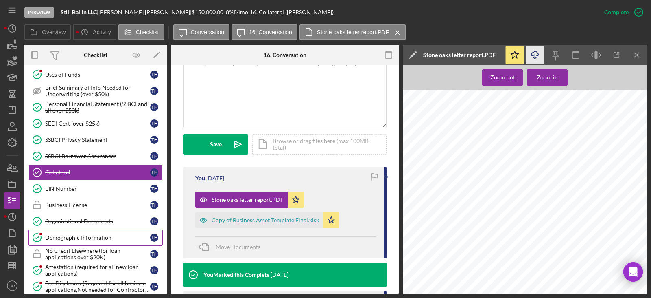
scroll to position [488, 0]
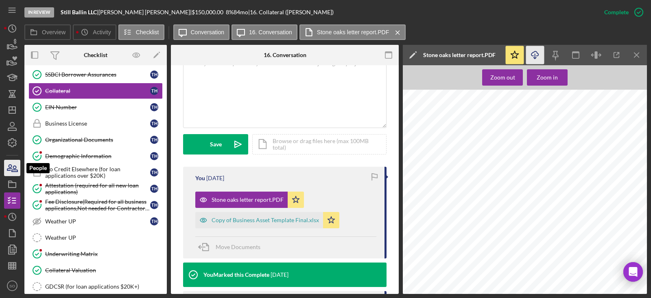
click at [14, 164] on icon "button" at bounding box center [12, 168] width 20 height 20
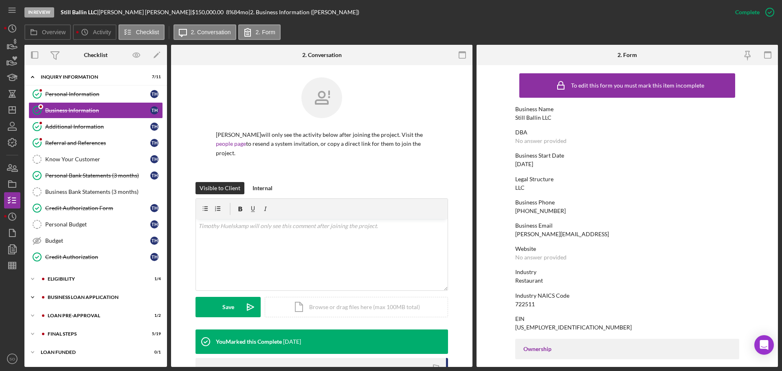
drag, startPoint x: 104, startPoint y: 293, endPoint x: 110, endPoint y: 293, distance: 6.1
click at [104, 293] on div "Icon/Expander BUSINESS LOAN APPLICATION 17 / 27" at bounding box center [95, 297] width 142 height 16
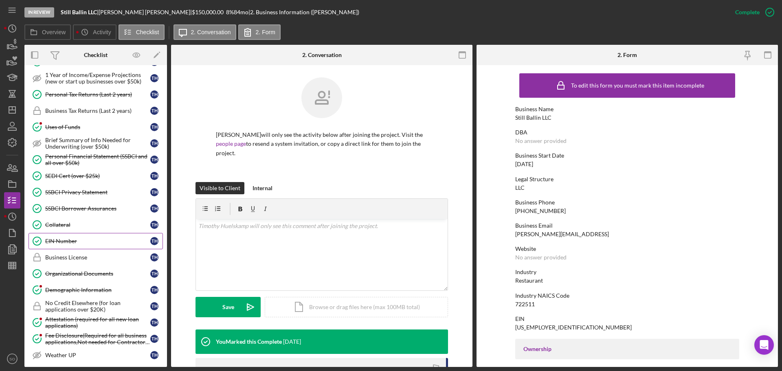
scroll to position [366, 0]
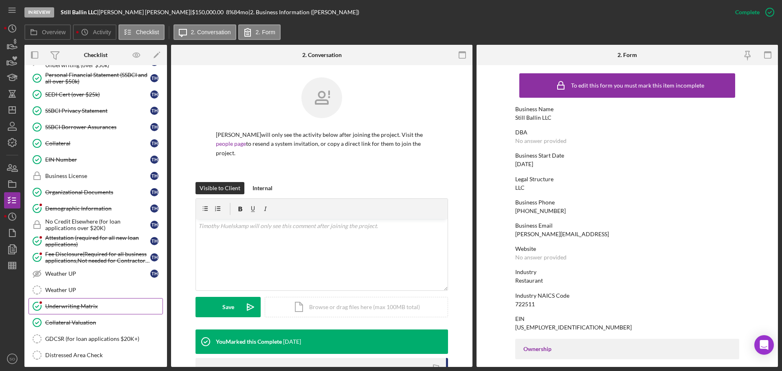
click at [91, 304] on div "Underwriting Matrix" at bounding box center [103, 306] width 117 height 7
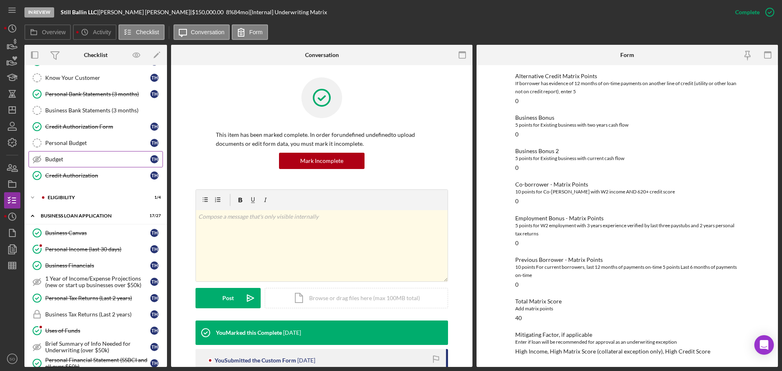
scroll to position [122, 0]
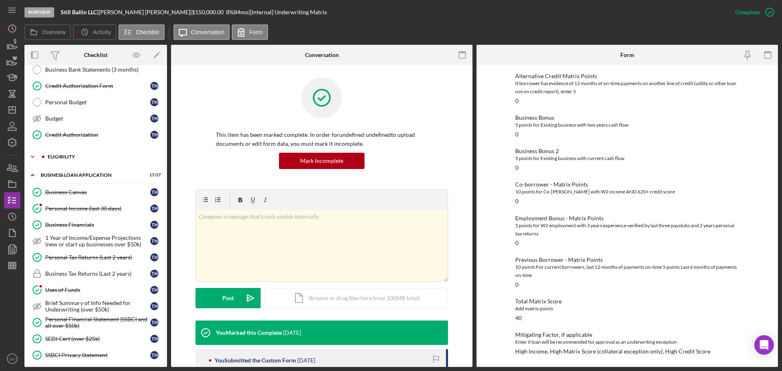
click at [77, 163] on div "Icon/Expander ELIGIBILITY 1 / 4" at bounding box center [95, 157] width 142 height 16
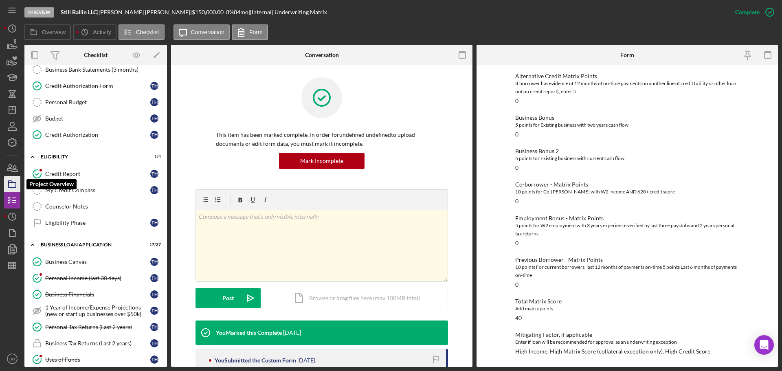
click at [10, 189] on icon "button" at bounding box center [12, 184] width 20 height 20
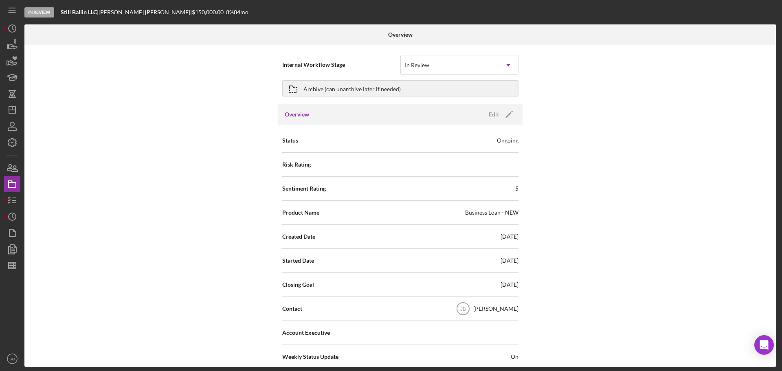
scroll to position [204, 0]
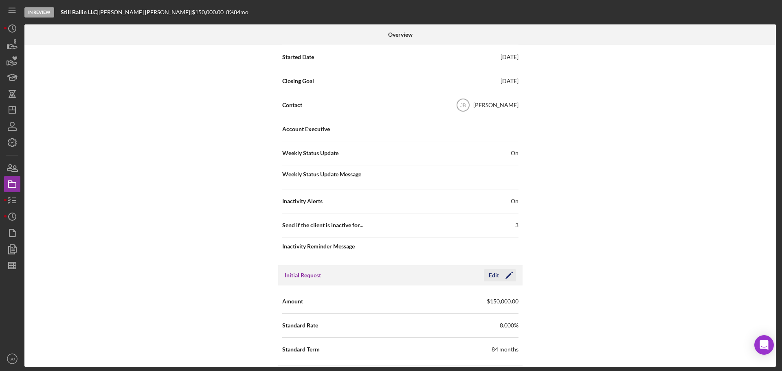
click at [510, 277] on icon "Icon/Edit" at bounding box center [509, 275] width 20 height 20
drag, startPoint x: 474, startPoint y: 303, endPoint x: 231, endPoint y: 285, distance: 243.7
click at [232, 286] on div "Internal Workflow Stage In Review Icon/Dropdown Arrow Archive (can unarchive la…" at bounding box center [399, 206] width 751 height 322
type input "$100,000"
click at [488, 274] on icon "button" at bounding box center [486, 275] width 20 height 20
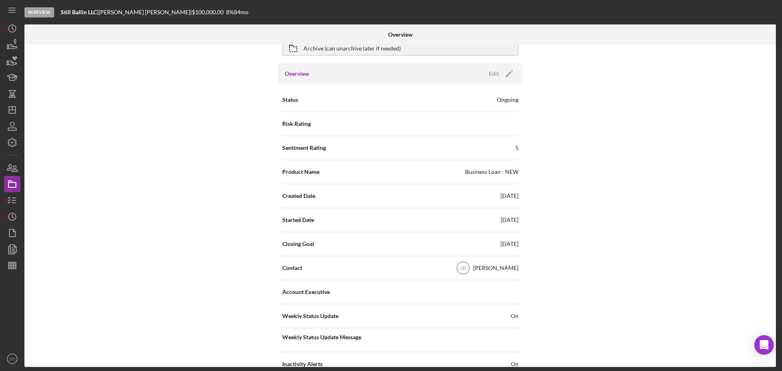
scroll to position [0, 0]
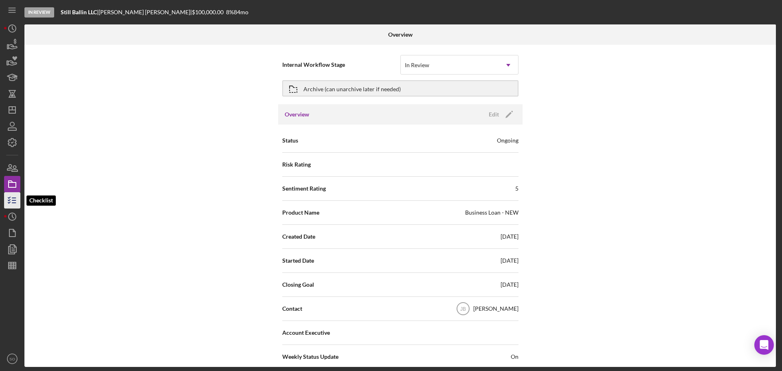
drag, startPoint x: 13, startPoint y: 204, endPoint x: 24, endPoint y: 226, distance: 24.4
click at [13, 204] on icon "button" at bounding box center [12, 200] width 20 height 20
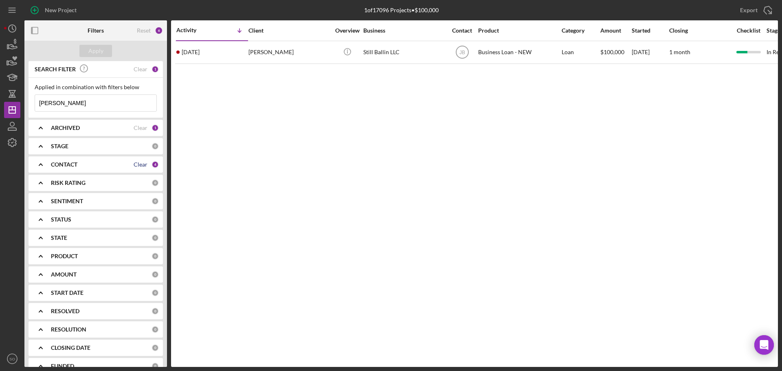
click at [145, 167] on div "Clear" at bounding box center [141, 164] width 14 height 7
click at [145, 167] on div "CONTACT" at bounding box center [101, 164] width 101 height 7
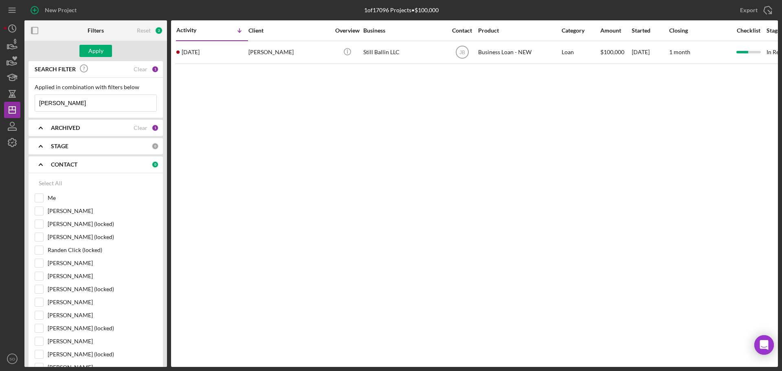
drag, startPoint x: 72, startPoint y: 106, endPoint x: 0, endPoint y: 90, distance: 73.9
click at [0, 90] on div "New Project 1 of 17096 Projects • $100,000 huelskamp Export Icon/Export Filters…" at bounding box center [391, 185] width 782 height 371
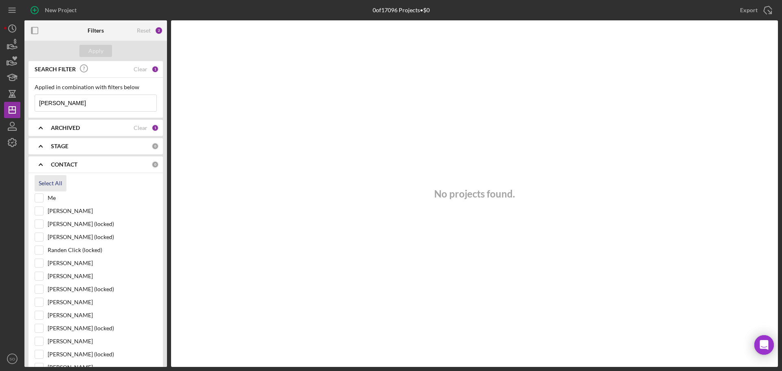
type input "[PERSON_NAME]"
click at [51, 183] on div "Select All" at bounding box center [51, 183] width 24 height 16
checkbox input "true"
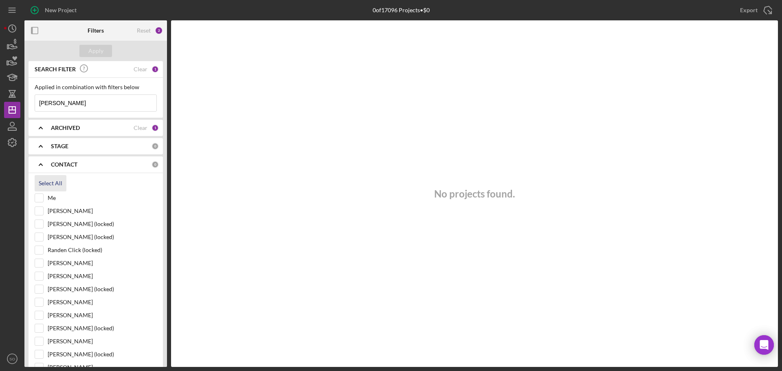
checkbox input "true"
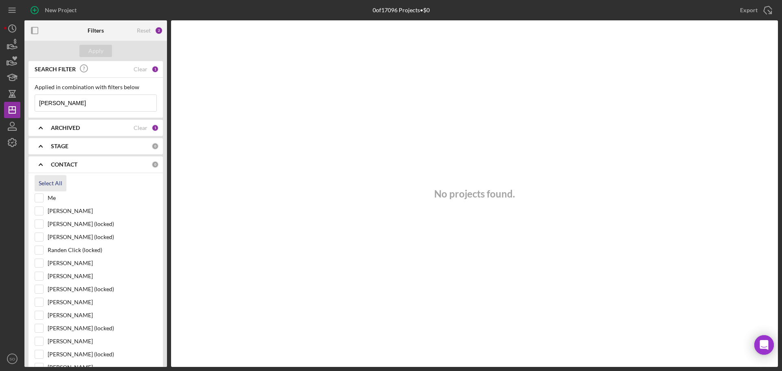
checkbox input "true"
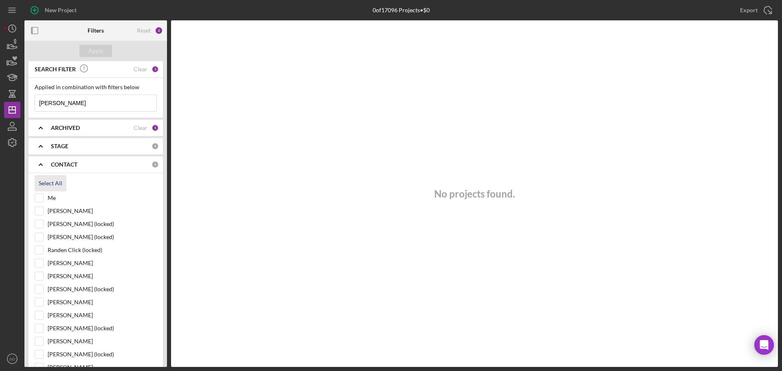
checkbox input "true"
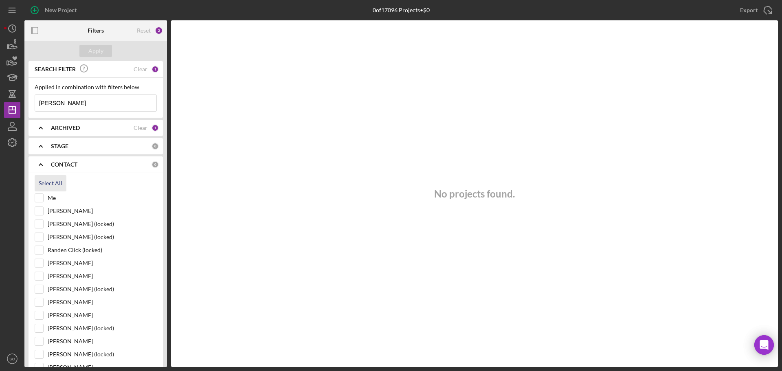
checkbox input "true"
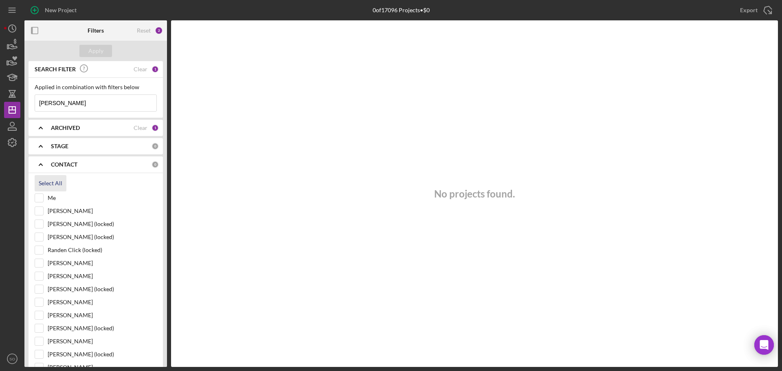
checkbox input "true"
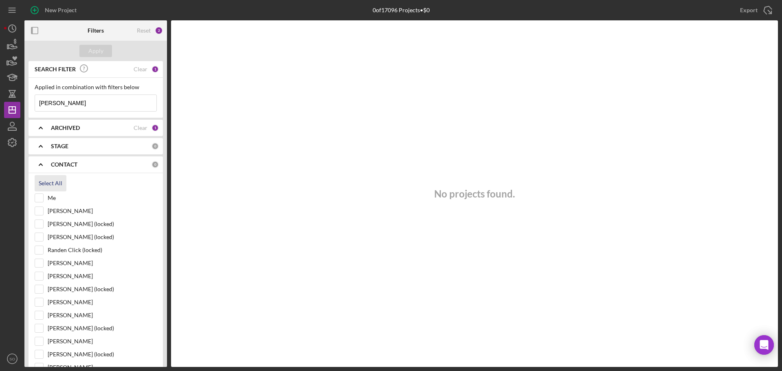
checkbox input "true"
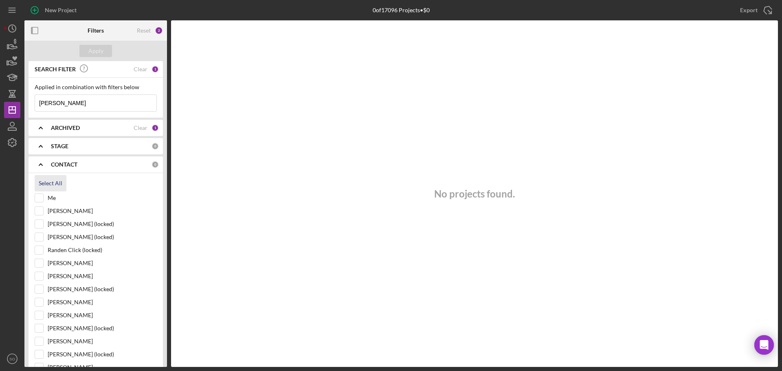
checkbox input "true"
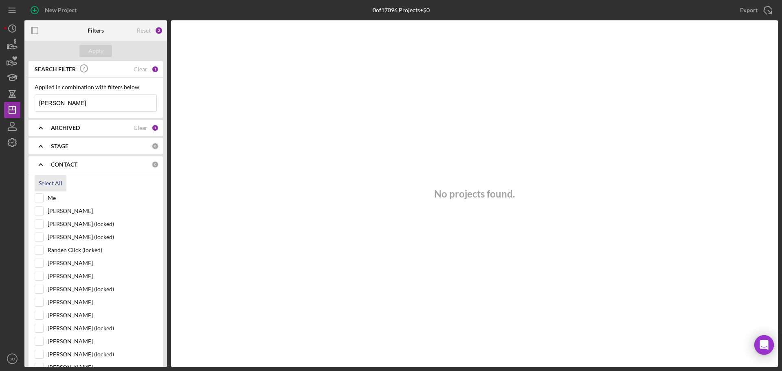
checkbox input "true"
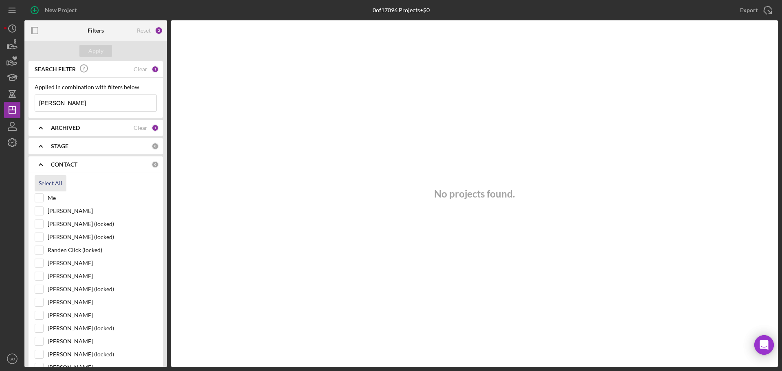
checkbox input "true"
click at [70, 101] on input "alaniz" at bounding box center [95, 103] width 121 height 16
click at [92, 49] on div "Apply" at bounding box center [95, 51] width 15 height 12
click at [85, 129] on div "ARCHIVED" at bounding box center [92, 128] width 83 height 7
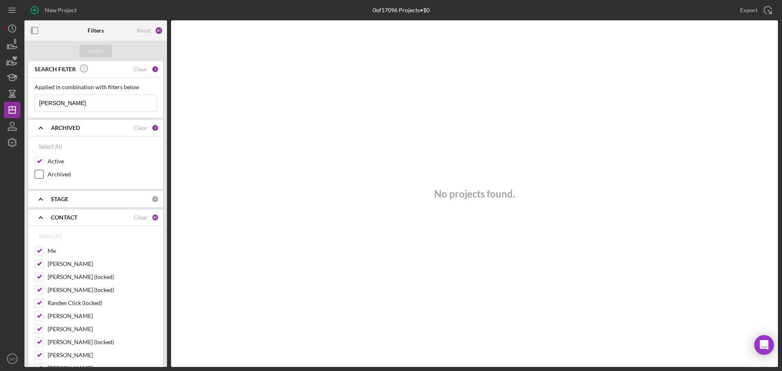
click at [41, 175] on input "Archived" at bounding box center [39, 174] width 8 height 8
checkbox input "true"
click at [92, 48] on div "Apply" at bounding box center [95, 51] width 15 height 12
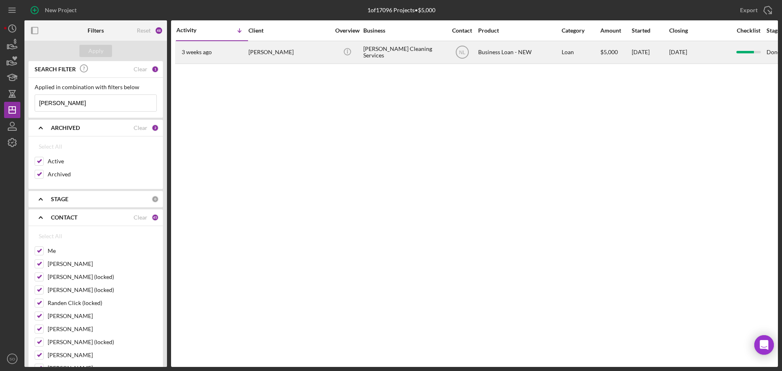
click at [237, 57] on div "3 weeks ago Kaely Alaniz" at bounding box center [211, 53] width 71 height 22
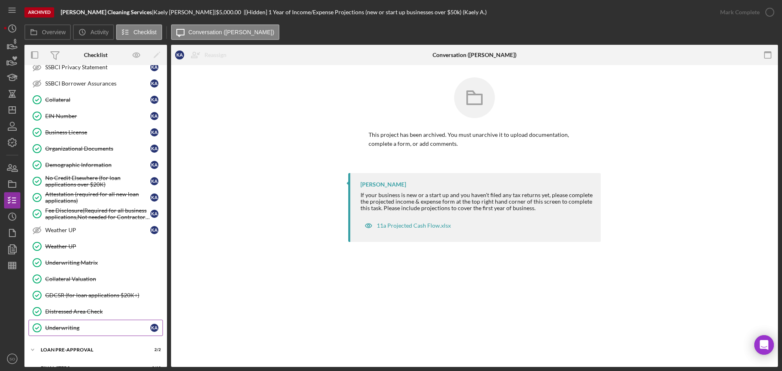
scroll to position [276, 0]
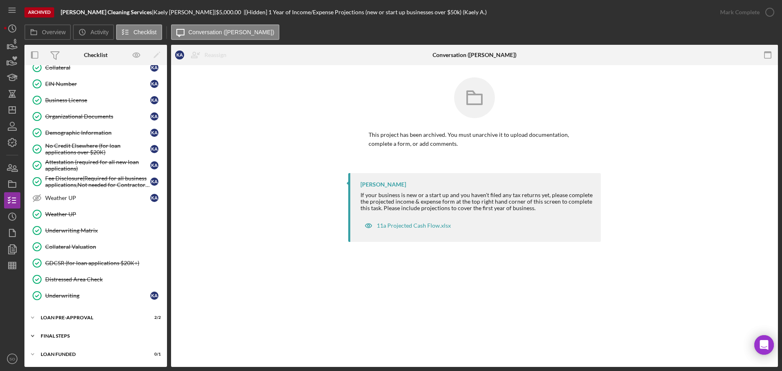
click at [88, 334] on div "FINAL STEPS" at bounding box center [99, 335] width 116 height 5
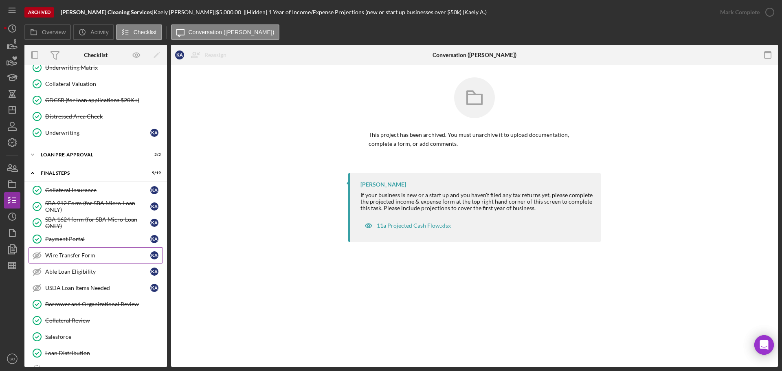
click at [73, 252] on div "Wire Transfer Form" at bounding box center [97, 255] width 105 height 7
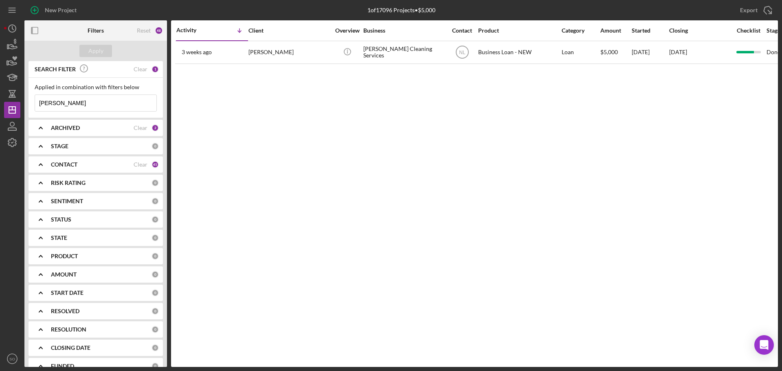
drag, startPoint x: 67, startPoint y: 99, endPoint x: 0, endPoint y: 107, distance: 67.3
click at [0, 107] on div "New Project 1 of 17096 Projects • $5,000 [PERSON_NAME] Export Icon/Export Filte…" at bounding box center [391, 185] width 782 height 371
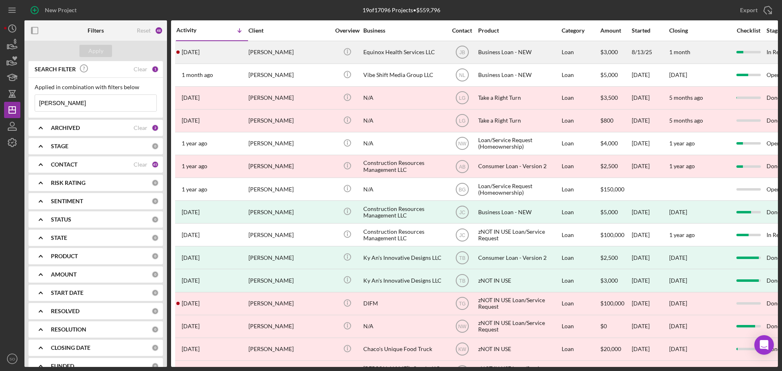
type input "[PERSON_NAME]"
click at [199, 49] on time "[DATE]" at bounding box center [191, 52] width 18 height 7
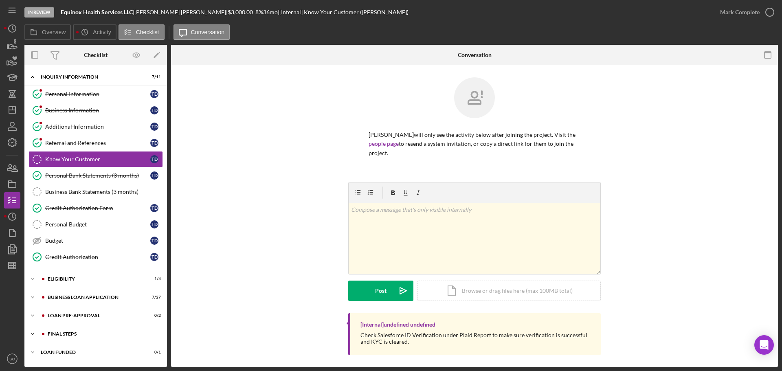
click at [103, 334] on div "FINAL STEPS" at bounding box center [102, 333] width 109 height 5
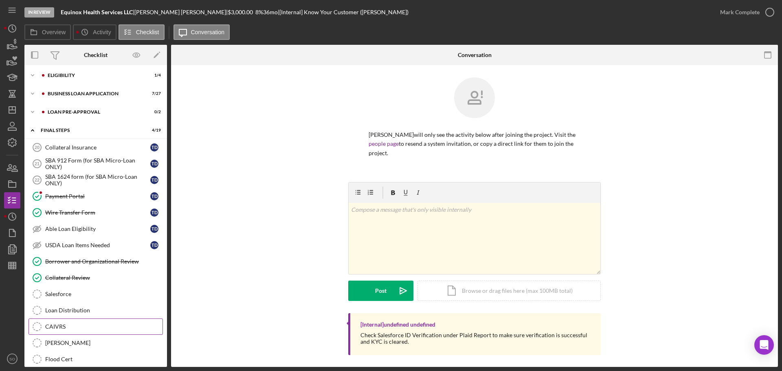
scroll to position [244, 0]
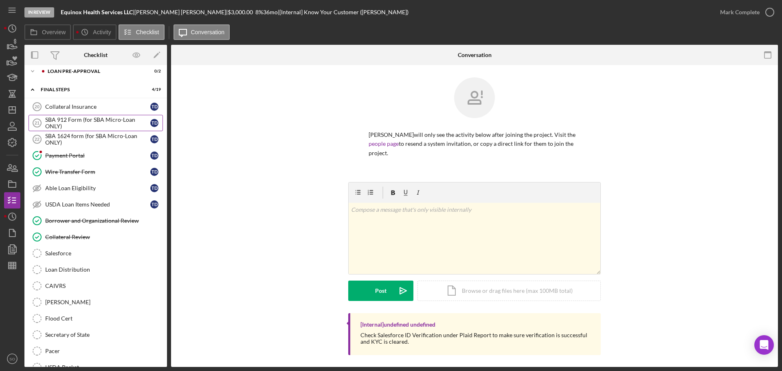
click at [79, 120] on div "SBA 912 Form (for SBA Micro-Loan ONLY)" at bounding box center [97, 122] width 105 height 13
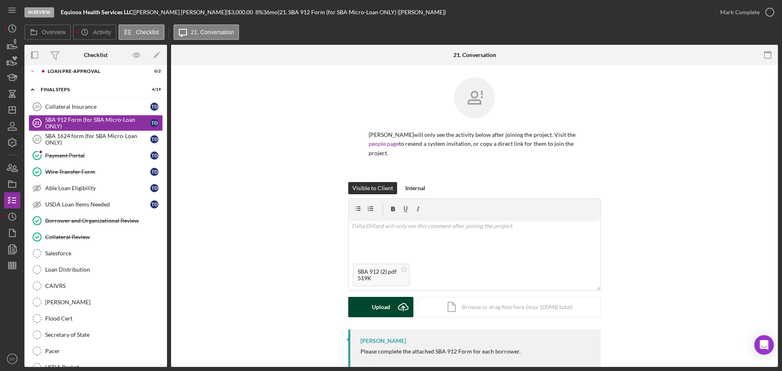
click at [381, 297] on div "Upload" at bounding box center [381, 307] width 18 height 20
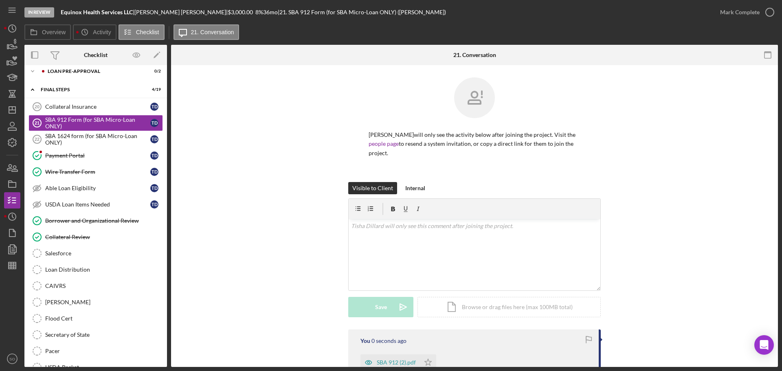
scroll to position [101, 0]
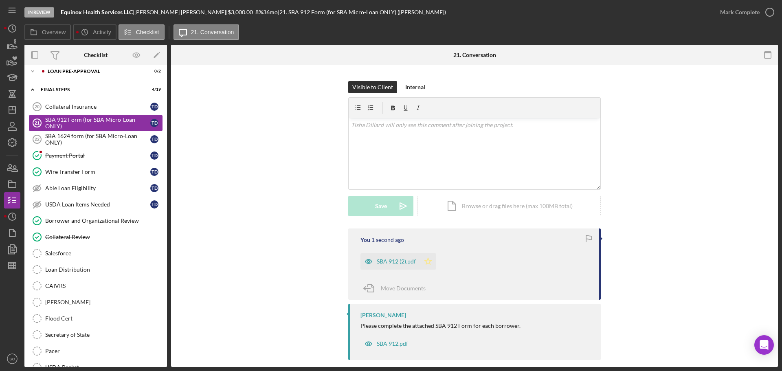
click at [429, 257] on icon "Icon/Star" at bounding box center [428, 261] width 16 height 16
click at [749, 19] on div "Mark Complete" at bounding box center [739, 12] width 39 height 16
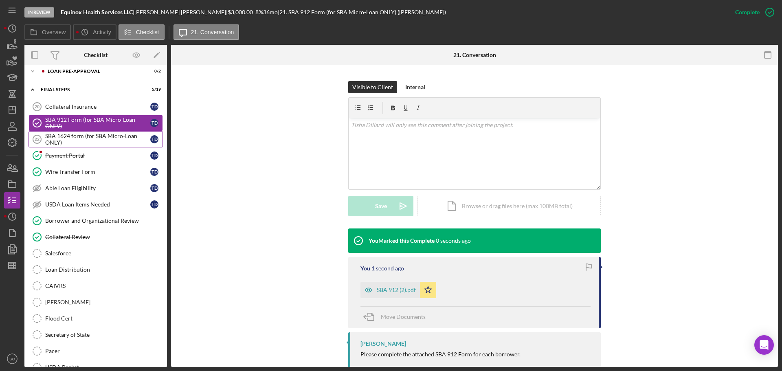
click at [99, 139] on div "SBA 1624 form (for SBA Micro-Loan ONLY)" at bounding box center [97, 139] width 105 height 13
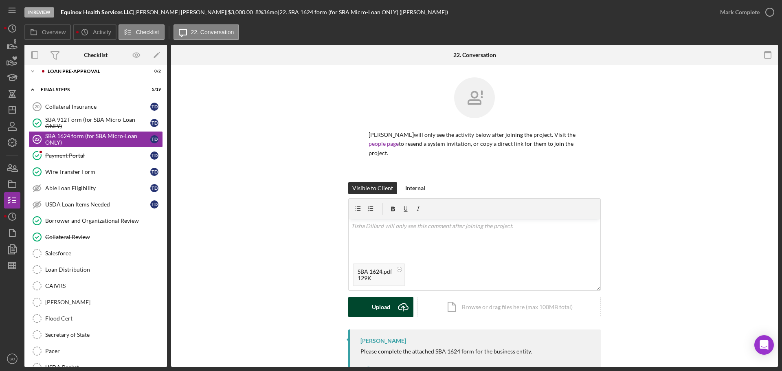
drag, startPoint x: 389, startPoint y: 303, endPoint x: 385, endPoint y: 304, distance: 4.1
click at [388, 304] on button "Upload Icon/Upload" at bounding box center [380, 307] width 65 height 20
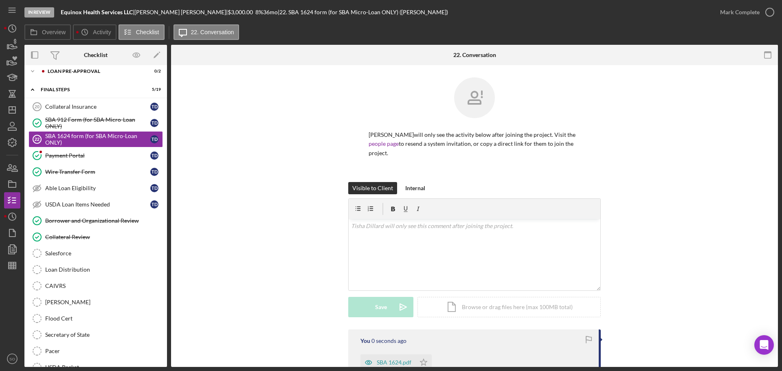
scroll to position [101, 0]
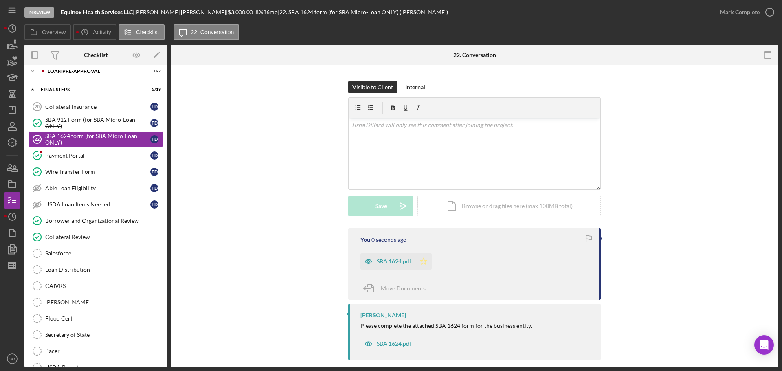
click at [424, 258] on polygon "button" at bounding box center [423, 261] width 7 height 7
click at [400, 258] on div "SBA 1624.pdf" at bounding box center [394, 261] width 35 height 7
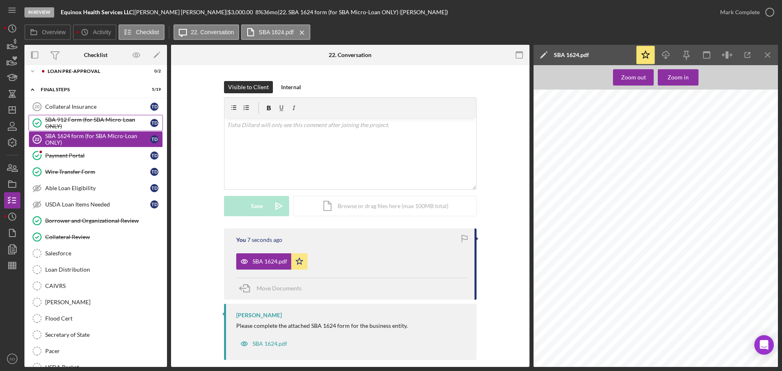
click at [89, 123] on div "SBA 912 Form (for SBA Micro-Loan ONLY)" at bounding box center [97, 122] width 105 height 13
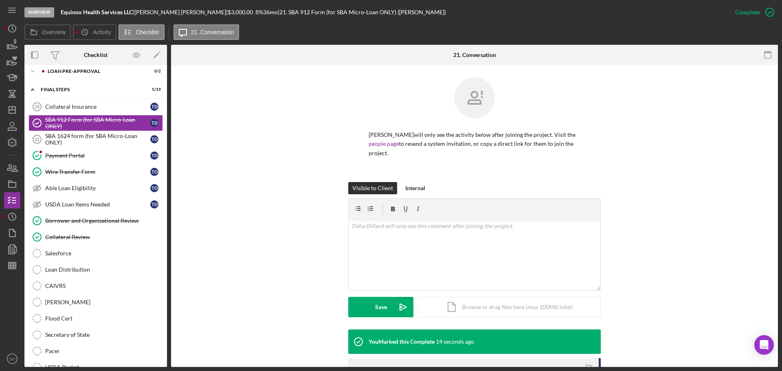
scroll to position [129, 0]
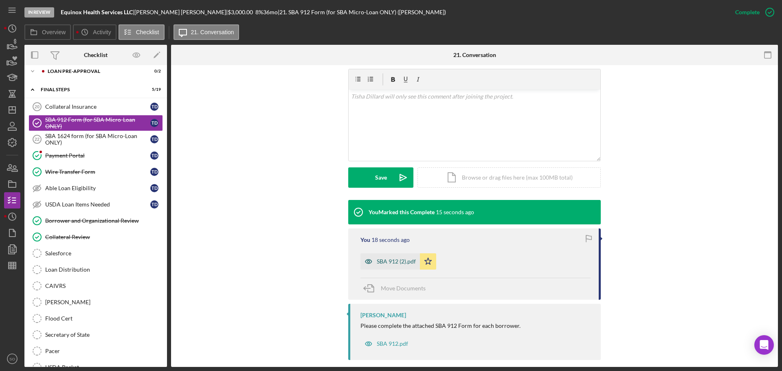
click at [398, 258] on div "SBA 912 (2).pdf" at bounding box center [396, 261] width 39 height 7
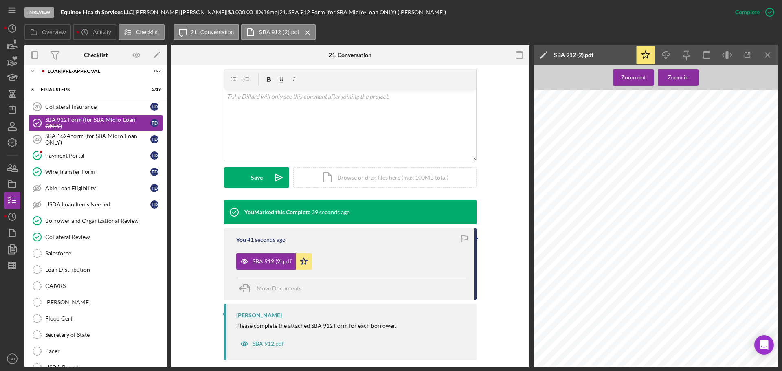
scroll to position [163, 0]
click at [269, 285] on span "Move Documents" at bounding box center [278, 288] width 45 height 7
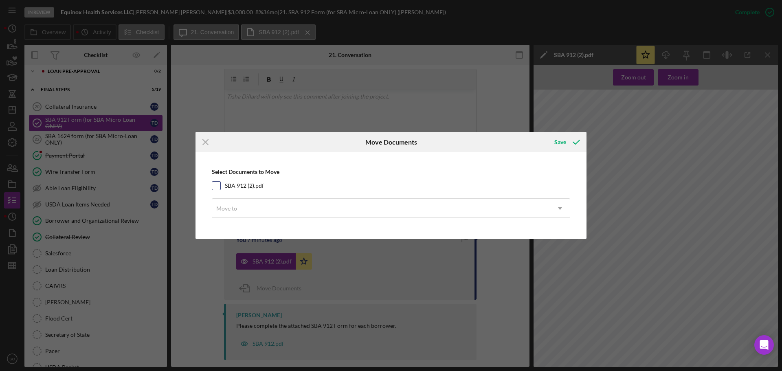
click at [216, 183] on input "SBA 912 (2).pdf" at bounding box center [216, 186] width 8 height 8
checkbox input "true"
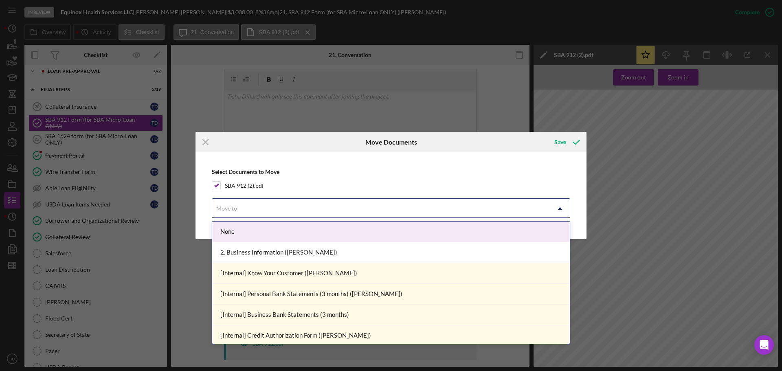
click at [252, 204] on div "Move to" at bounding box center [381, 208] width 338 height 19
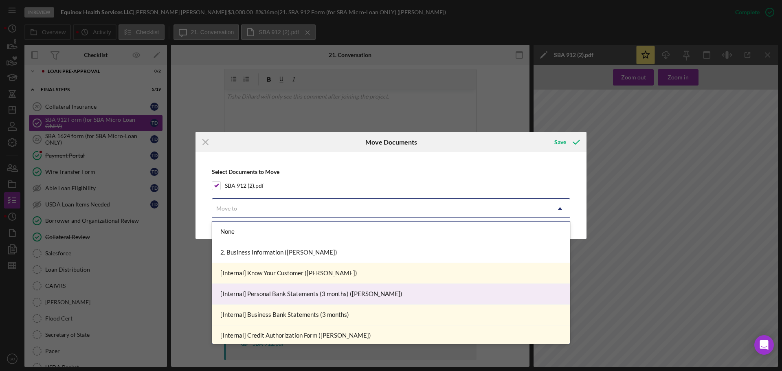
scroll to position [81, 0]
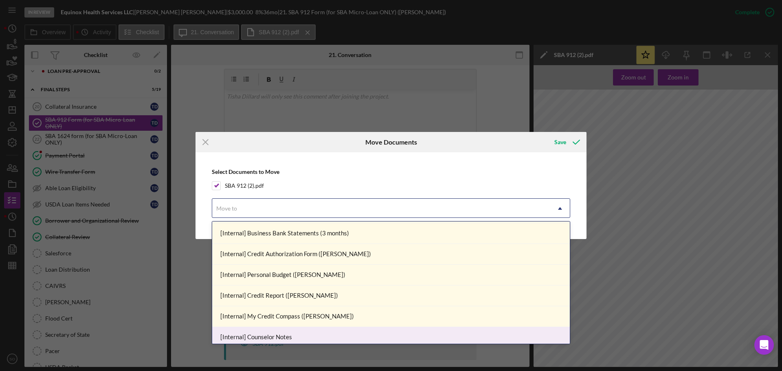
click at [289, 332] on div "[Internal] Counselor Notes" at bounding box center [390, 337] width 357 height 21
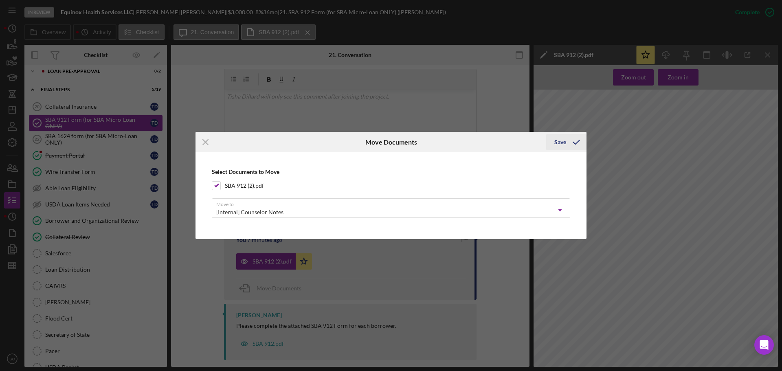
click at [573, 144] on icon "submit" at bounding box center [576, 142] width 20 height 20
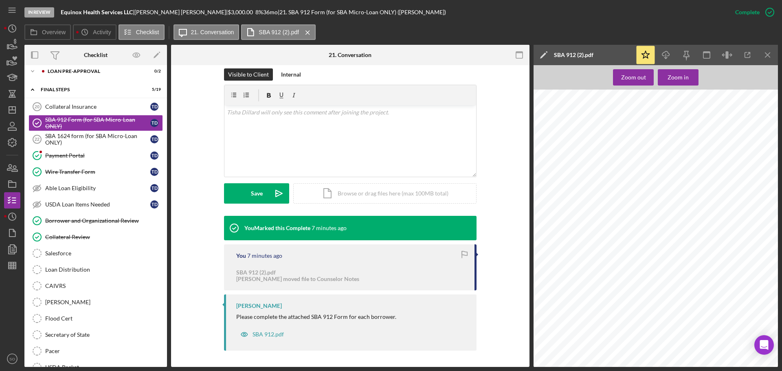
scroll to position [104, 0]
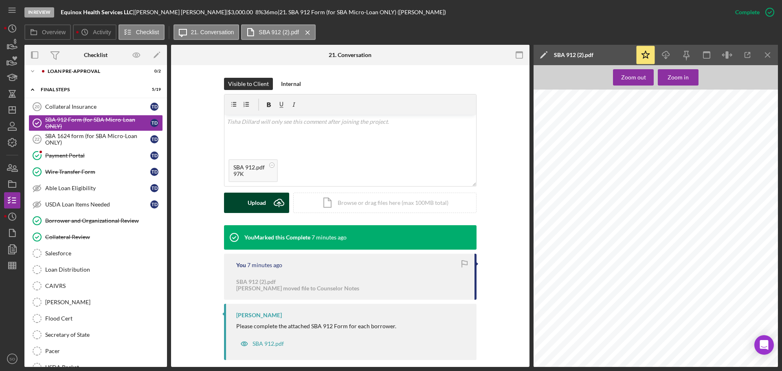
click at [256, 196] on div "Upload" at bounding box center [257, 203] width 18 height 20
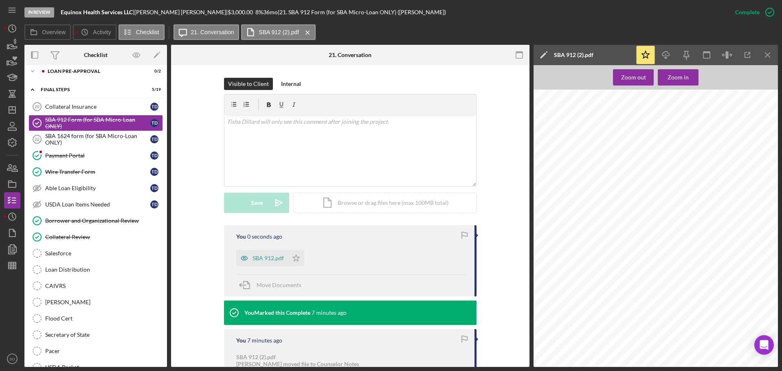
scroll to position [180, 0]
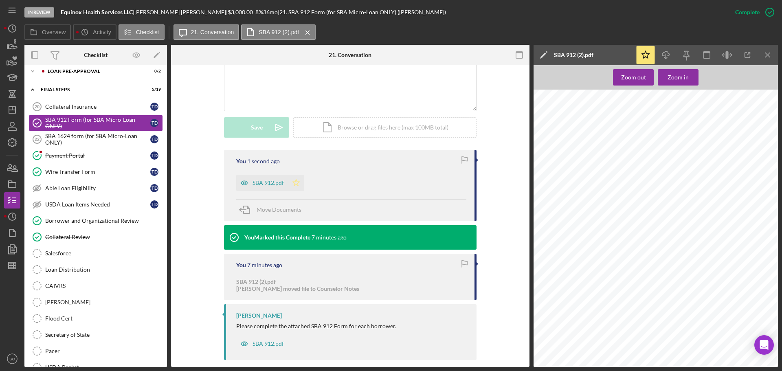
click at [294, 175] on icon "Icon/Star" at bounding box center [296, 183] width 16 height 16
click at [85, 141] on div "SBA 1624 form (for SBA Micro-Loan ONLY)" at bounding box center [97, 139] width 105 height 13
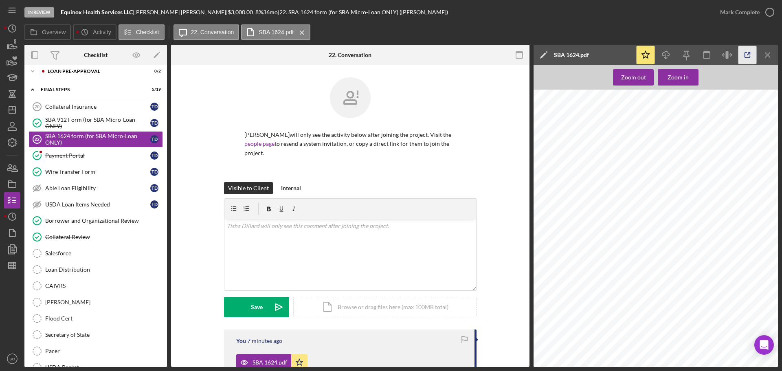
drag, startPoint x: 738, startPoint y: 8, endPoint x: 743, endPoint y: 51, distance: 43.5
click at [738, 8] on div "Mark Complete" at bounding box center [739, 12] width 39 height 16
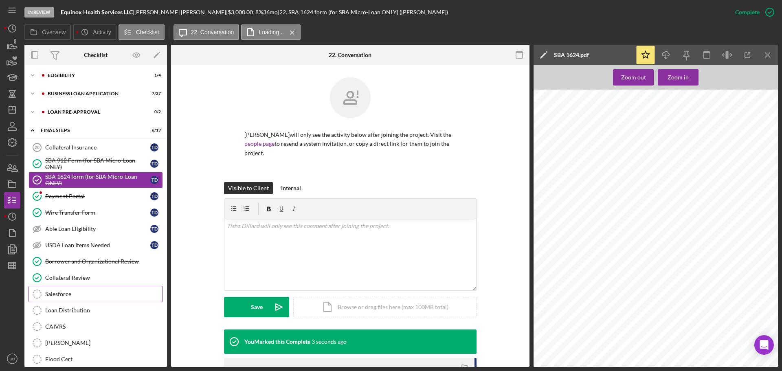
scroll to position [122, 0]
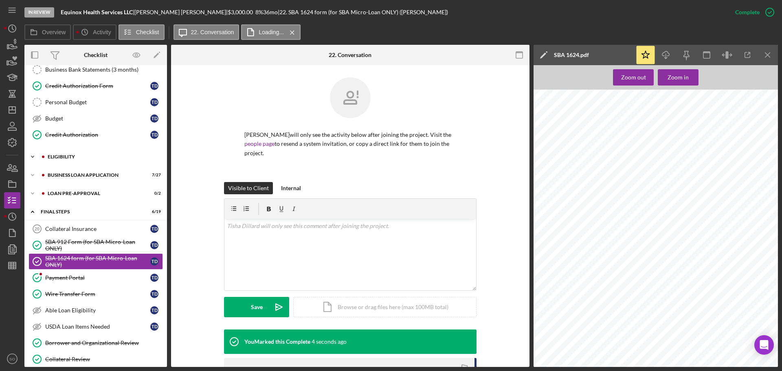
click at [56, 153] on div "Icon/Expander ELIGIBILITY 1 / 4" at bounding box center [95, 157] width 142 height 16
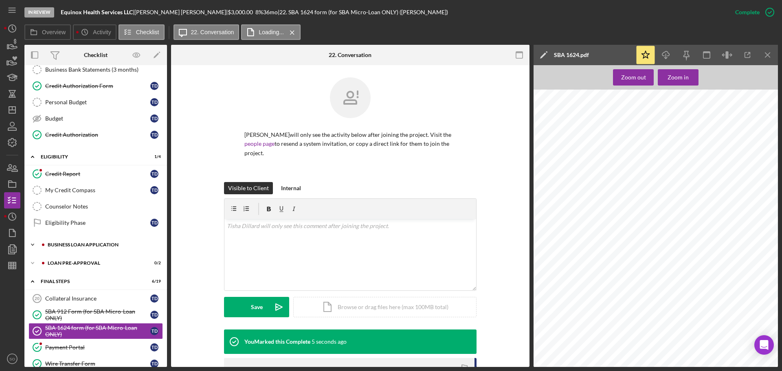
click at [90, 244] on div "BUSINESS LOAN APPLICATION" at bounding box center [102, 244] width 109 height 5
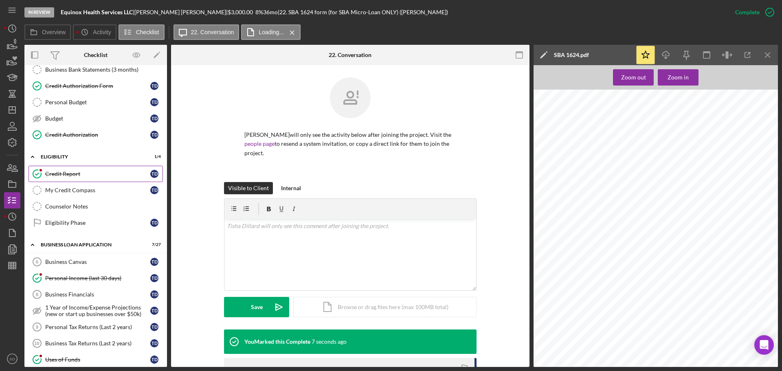
click at [75, 175] on div "Credit Report" at bounding box center [97, 174] width 105 height 7
